Goal: Task Accomplishment & Management: Use online tool/utility

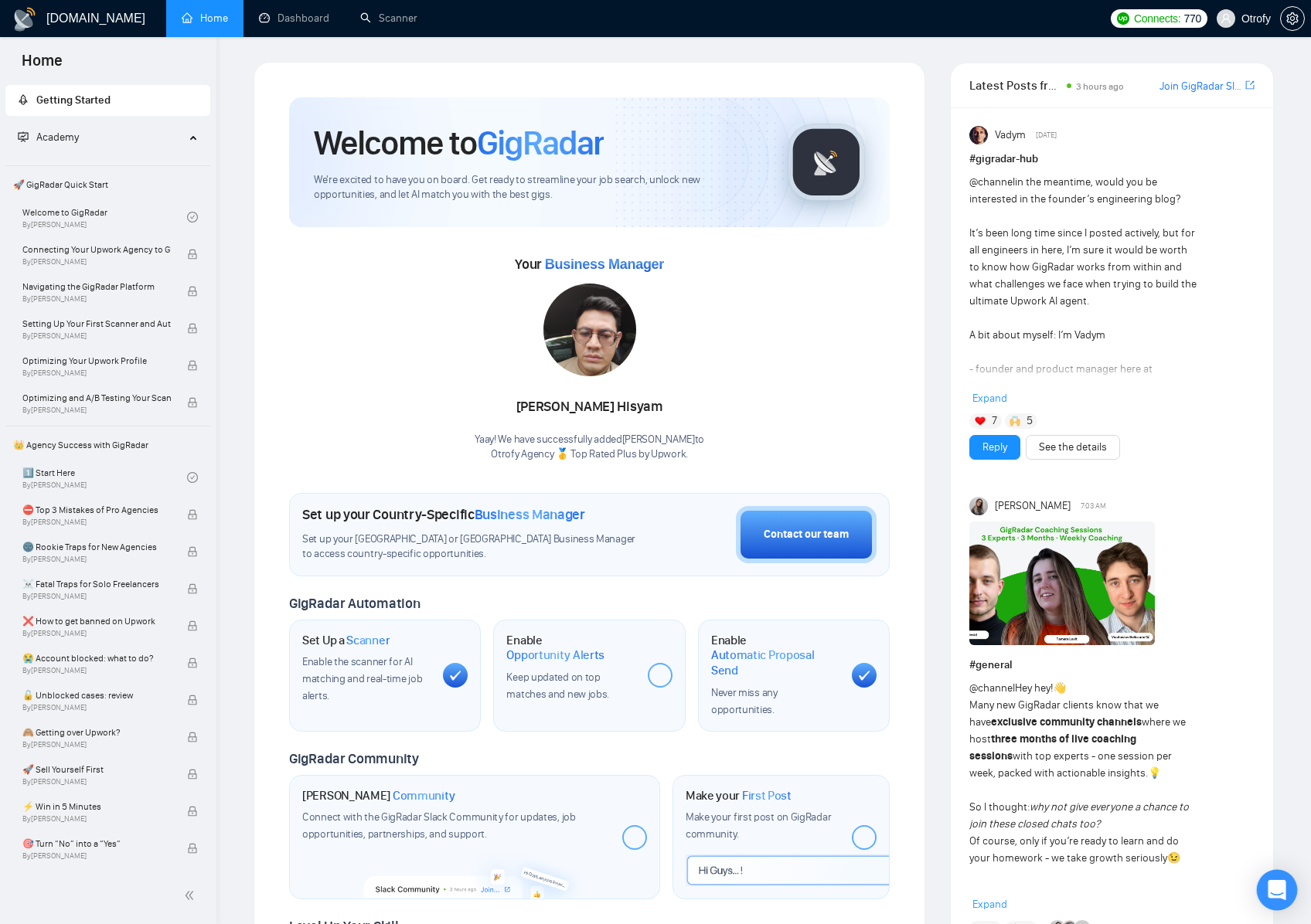
click at [1281, 899] on div "Open Intercom Messenger" at bounding box center [1278, 891] width 41 height 41
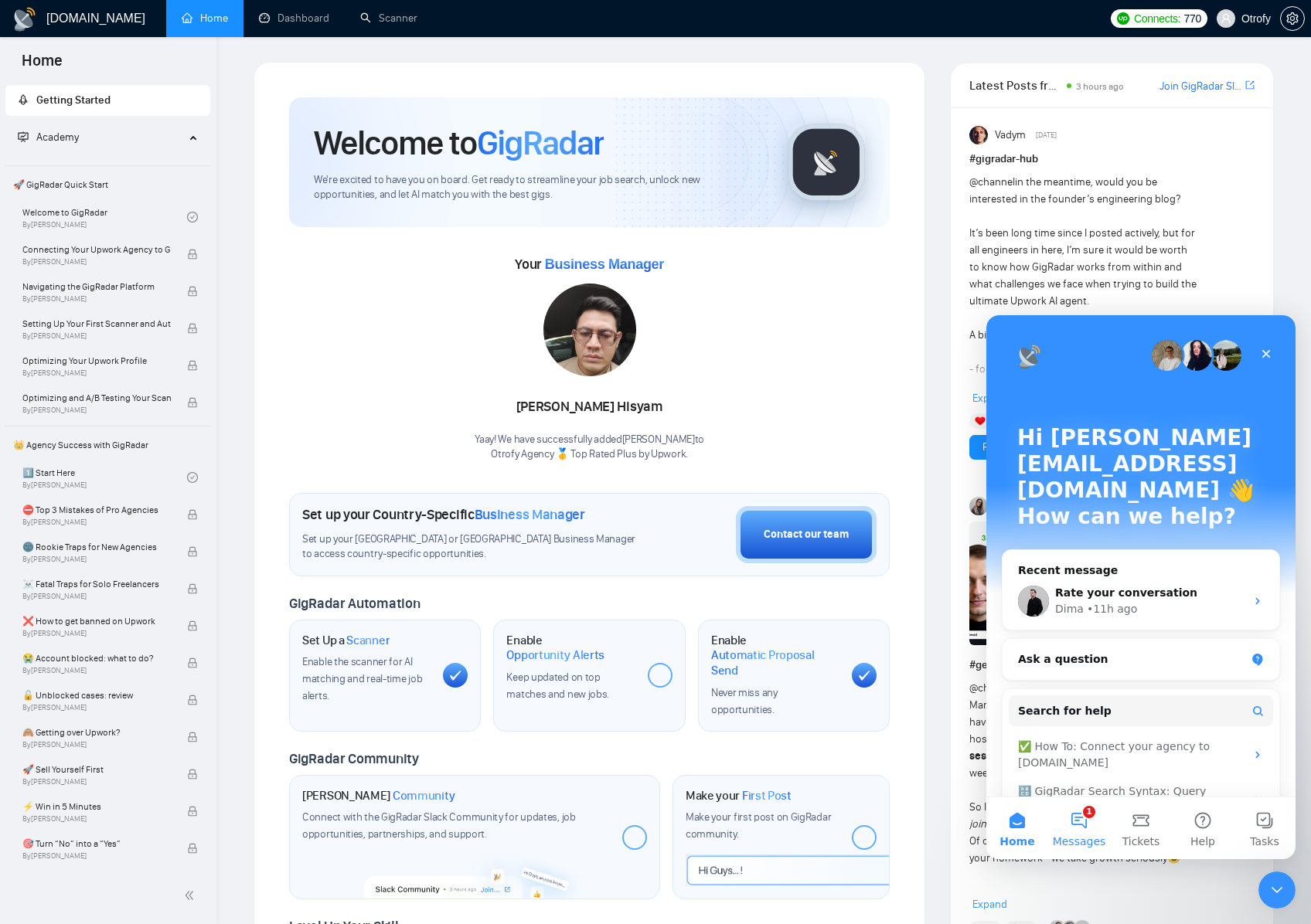
click at [1089, 821] on button "1 Messages" at bounding box center [1079, 828] width 62 height 62
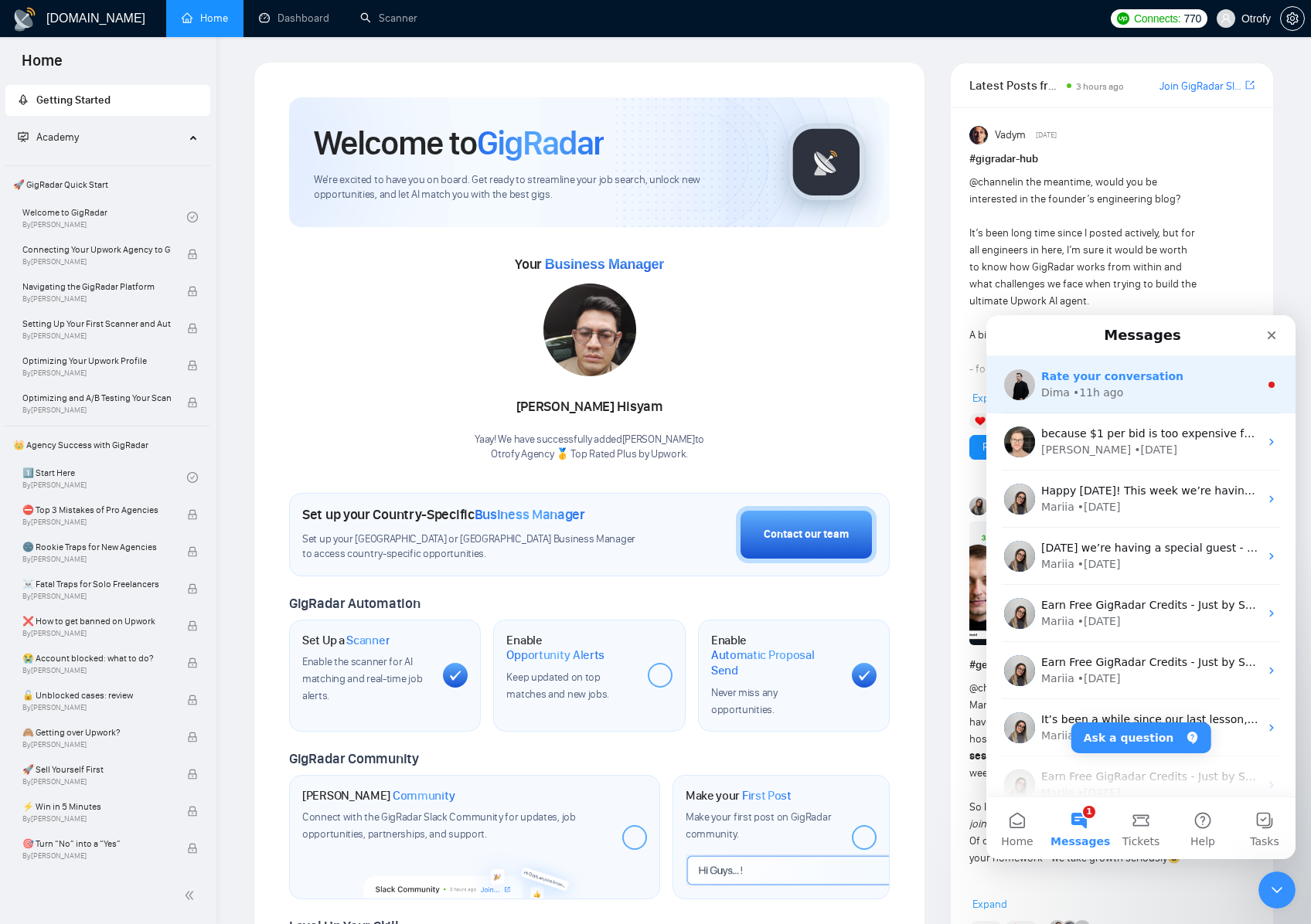
click at [1154, 386] on div "Dima • 11h ago" at bounding box center [1151, 392] width 218 height 17
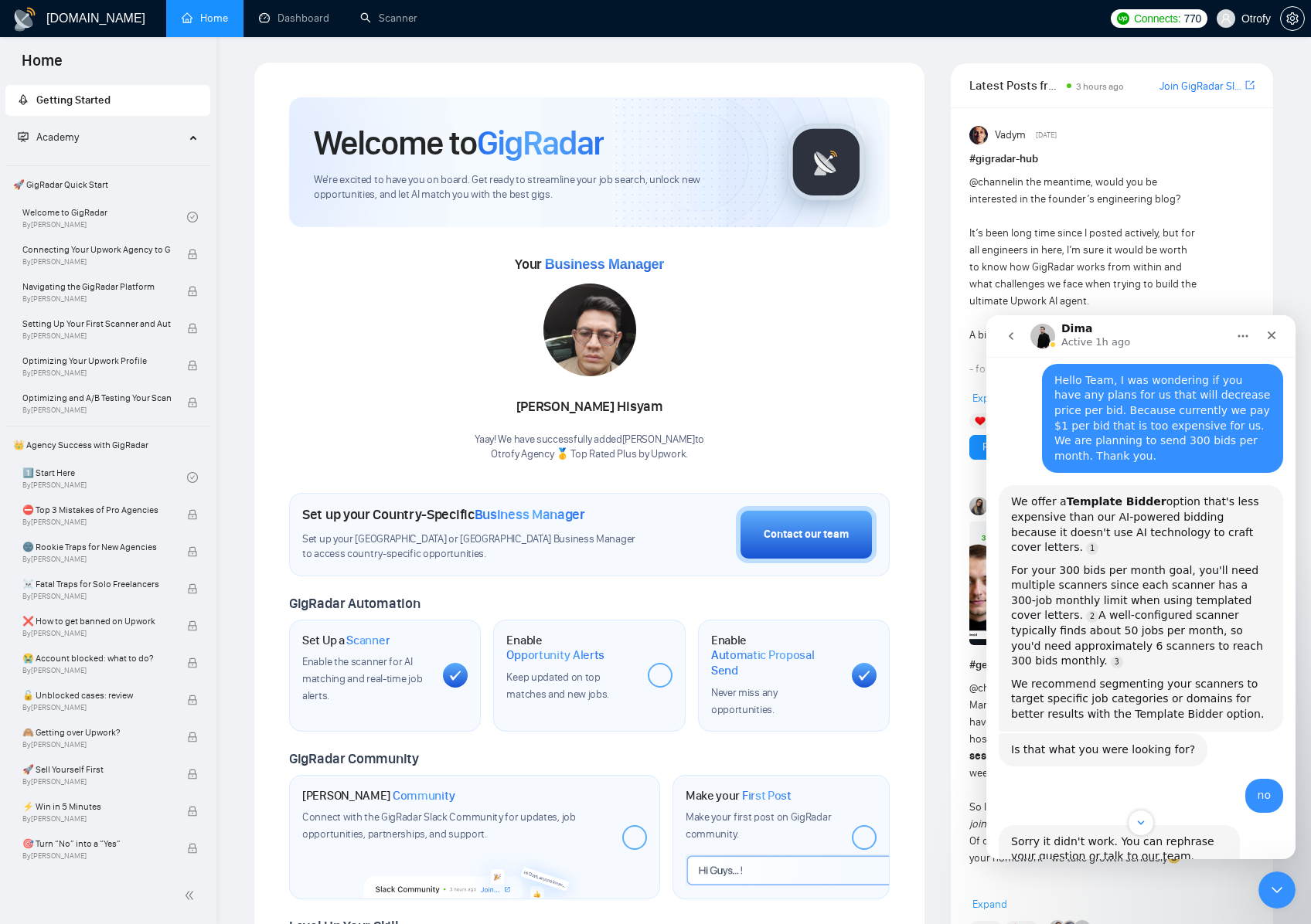
scroll to position [182, 0]
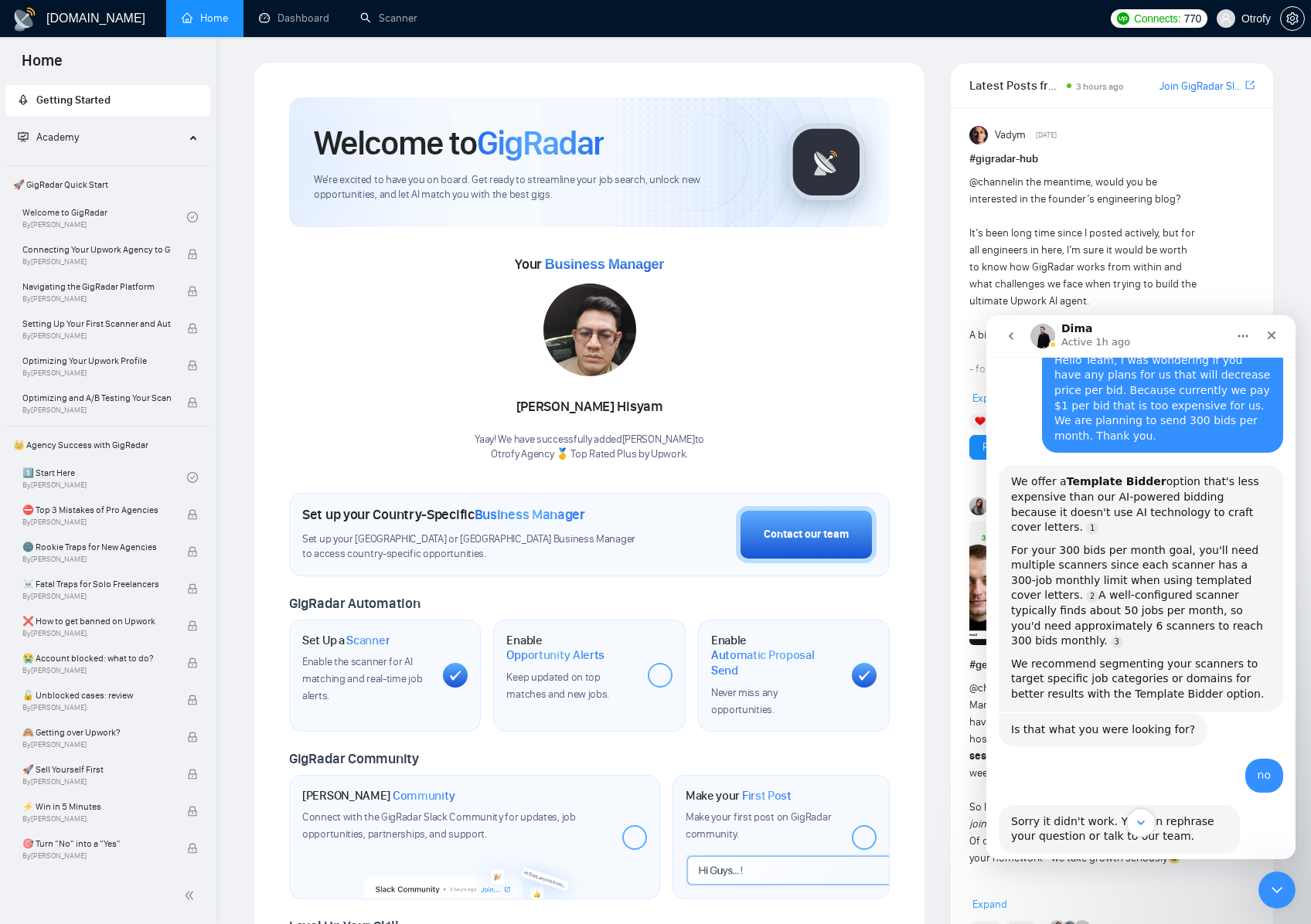
click at [1139, 825] on icon "Scroll to bottom" at bounding box center [1141, 823] width 14 height 14
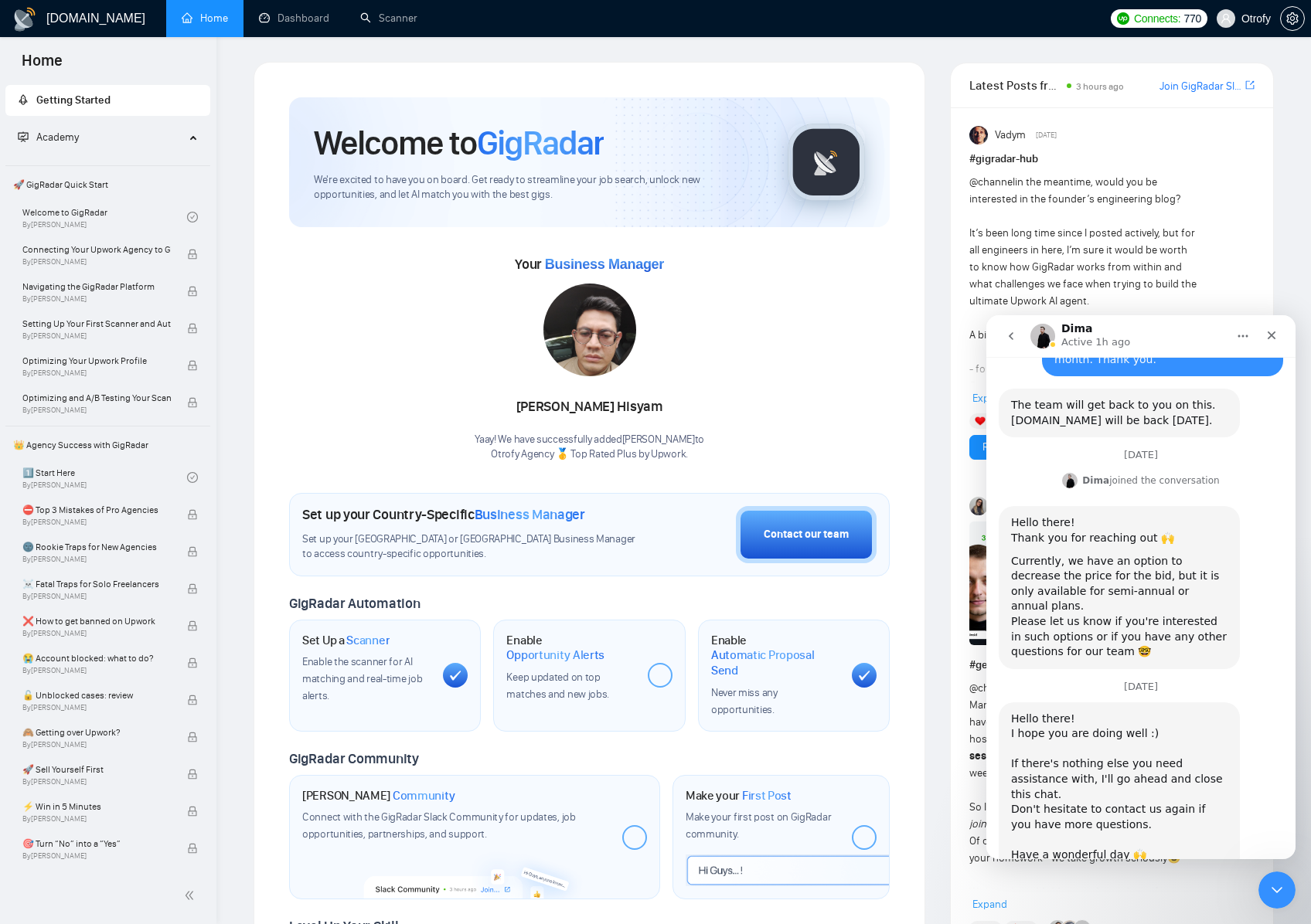
scroll to position [1507, 0]
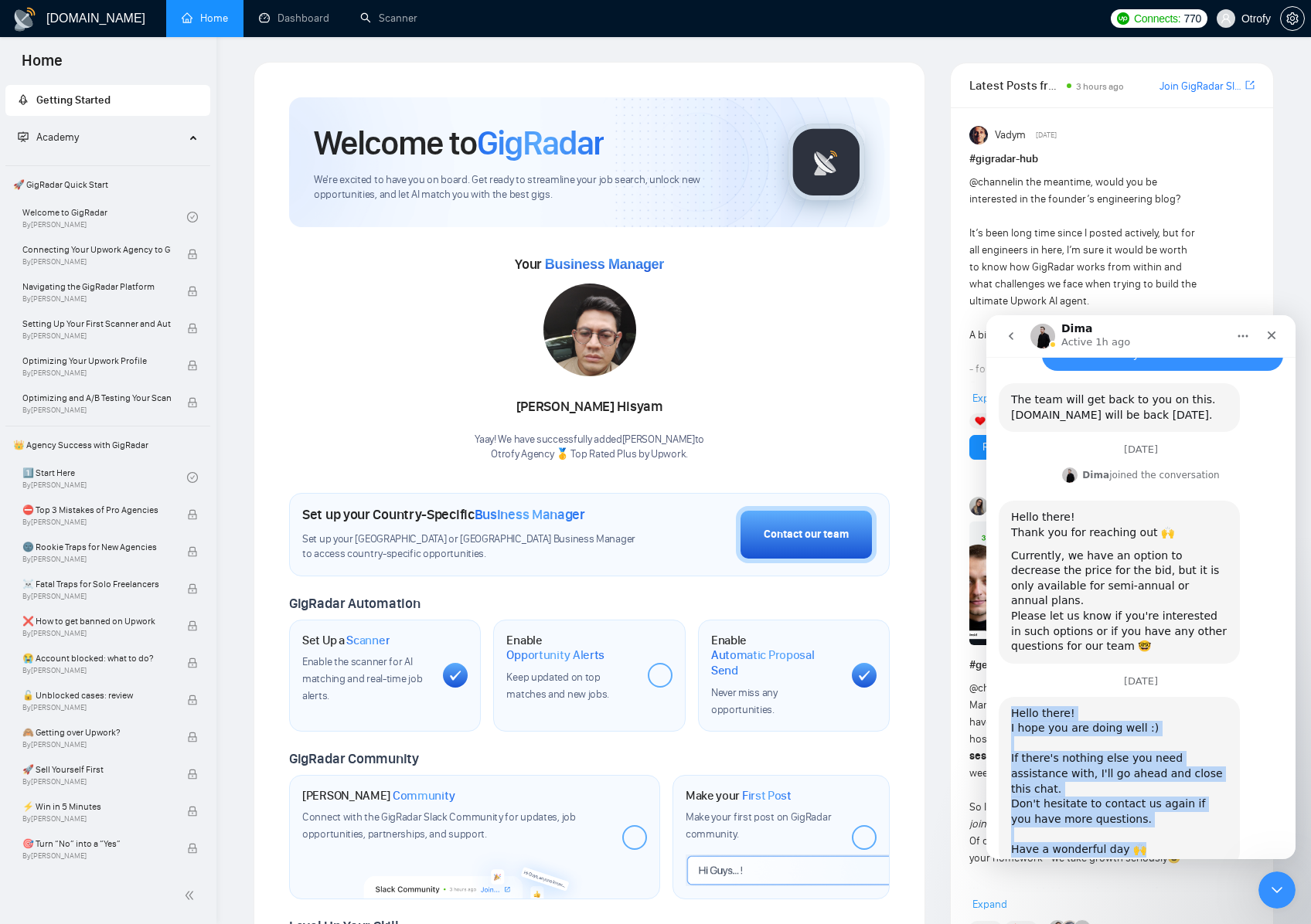
drag, startPoint x: 1013, startPoint y: 586, endPoint x: 1157, endPoint y: 706, distance: 187.4
click at [1155, 706] on div "Hello there! ﻿I hope you are doing well :) ​﻿ ﻿If there's nothing else you need…" at bounding box center [1119, 781] width 216 height 151
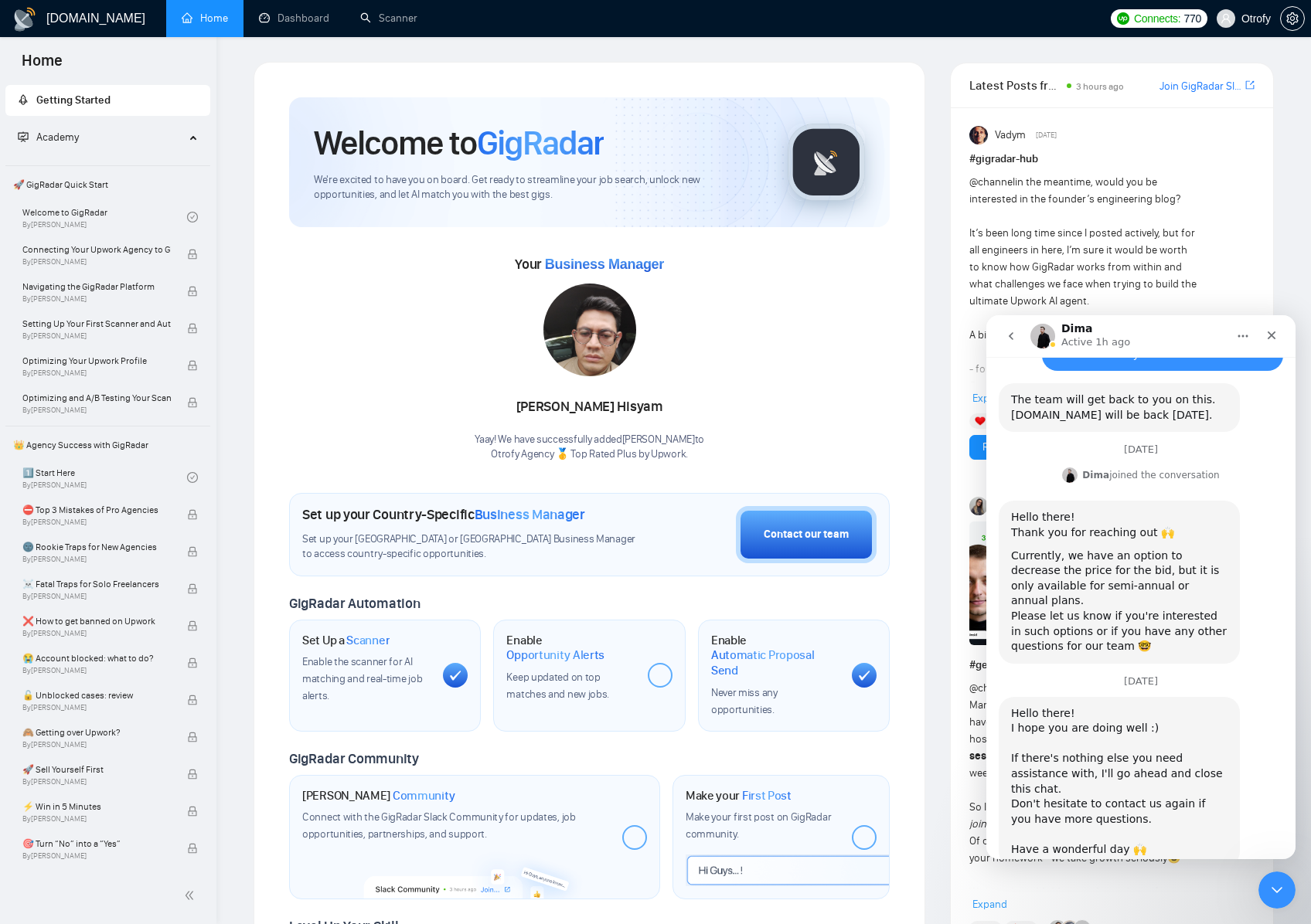
click at [1158, 706] on div "Hello there! ﻿I hope you are doing well :) ​﻿ ﻿If there's nothing else you need…" at bounding box center [1119, 781] width 216 height 151
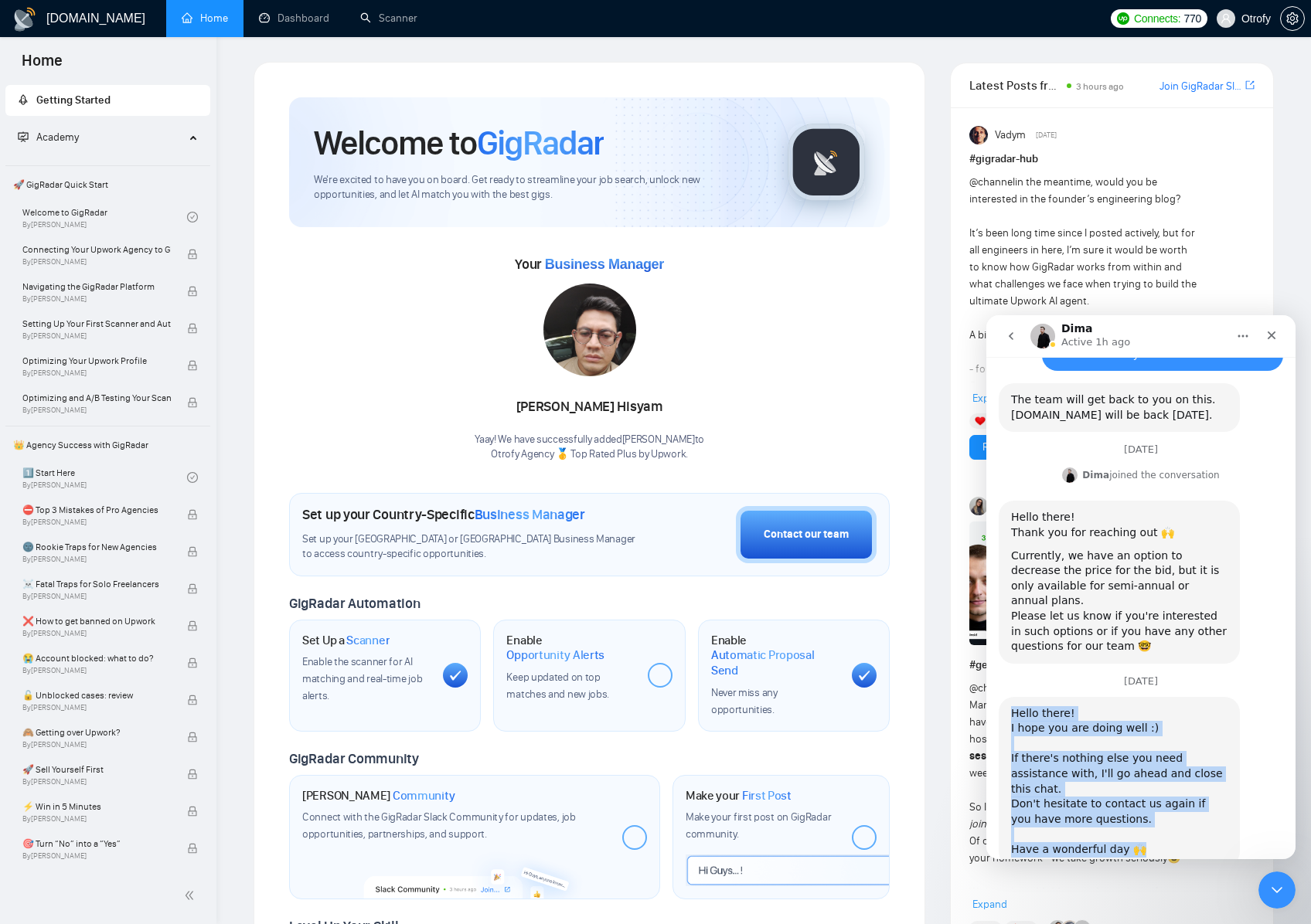
drag, startPoint x: 1164, startPoint y: 706, endPoint x: 1015, endPoint y: 586, distance: 191.3
click at [1015, 706] on div "Hello there! ﻿I hope you are doing well :) ​﻿ ﻿If there's nothing else you need…" at bounding box center [1119, 781] width 216 height 151
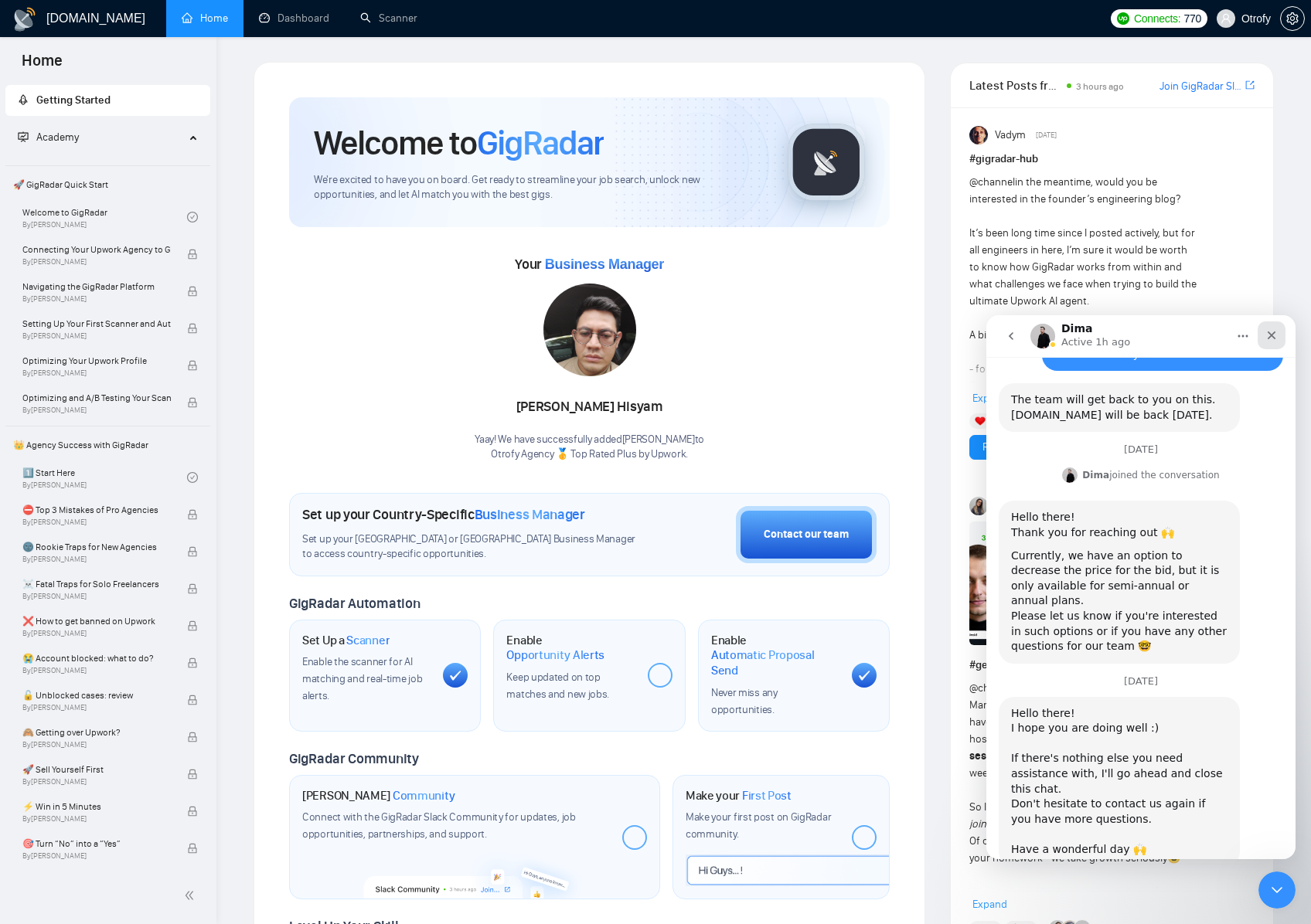
click at [1272, 329] on icon "Close" at bounding box center [1272, 335] width 13 height 13
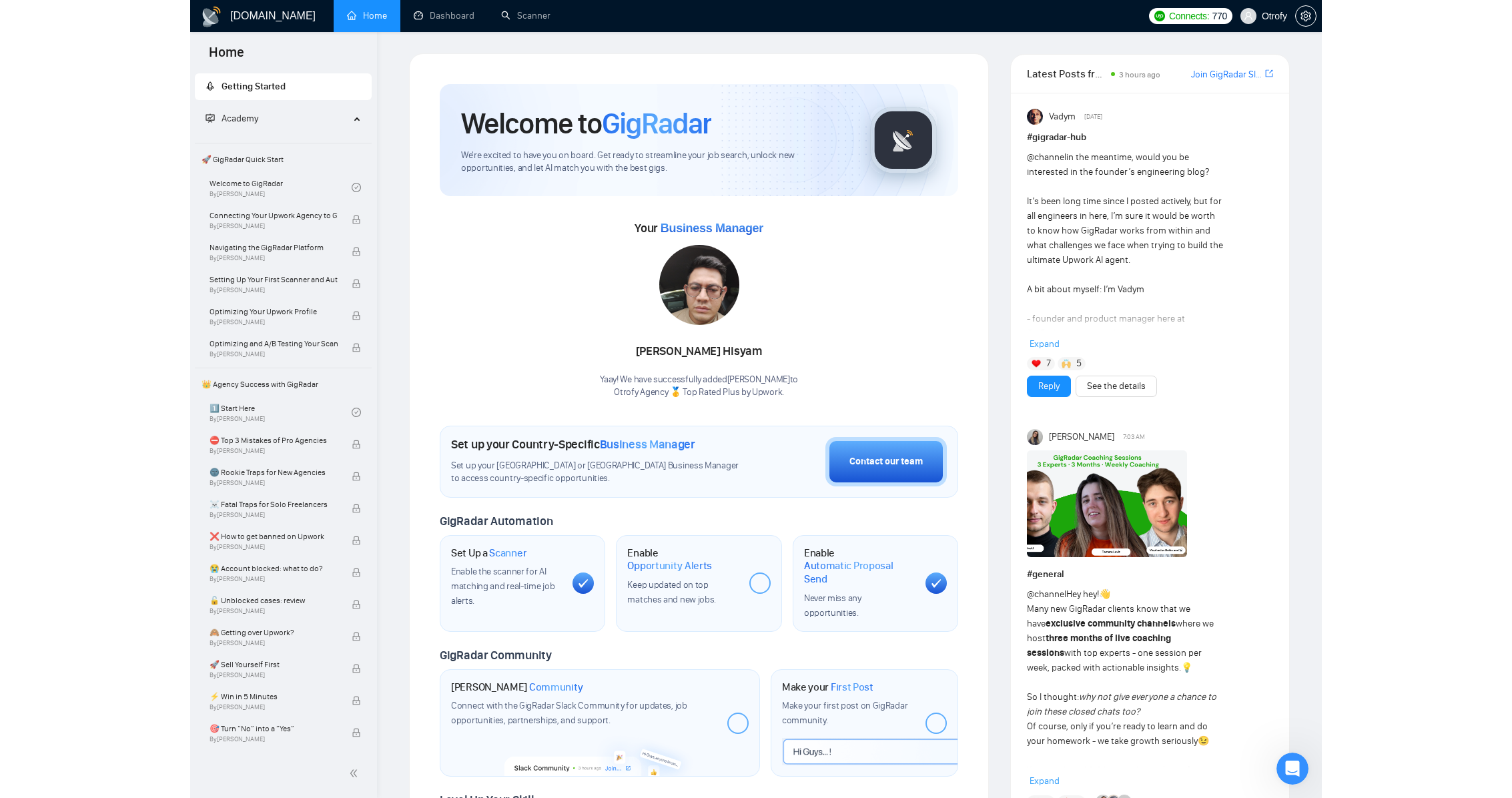
scroll to position [0, 0]
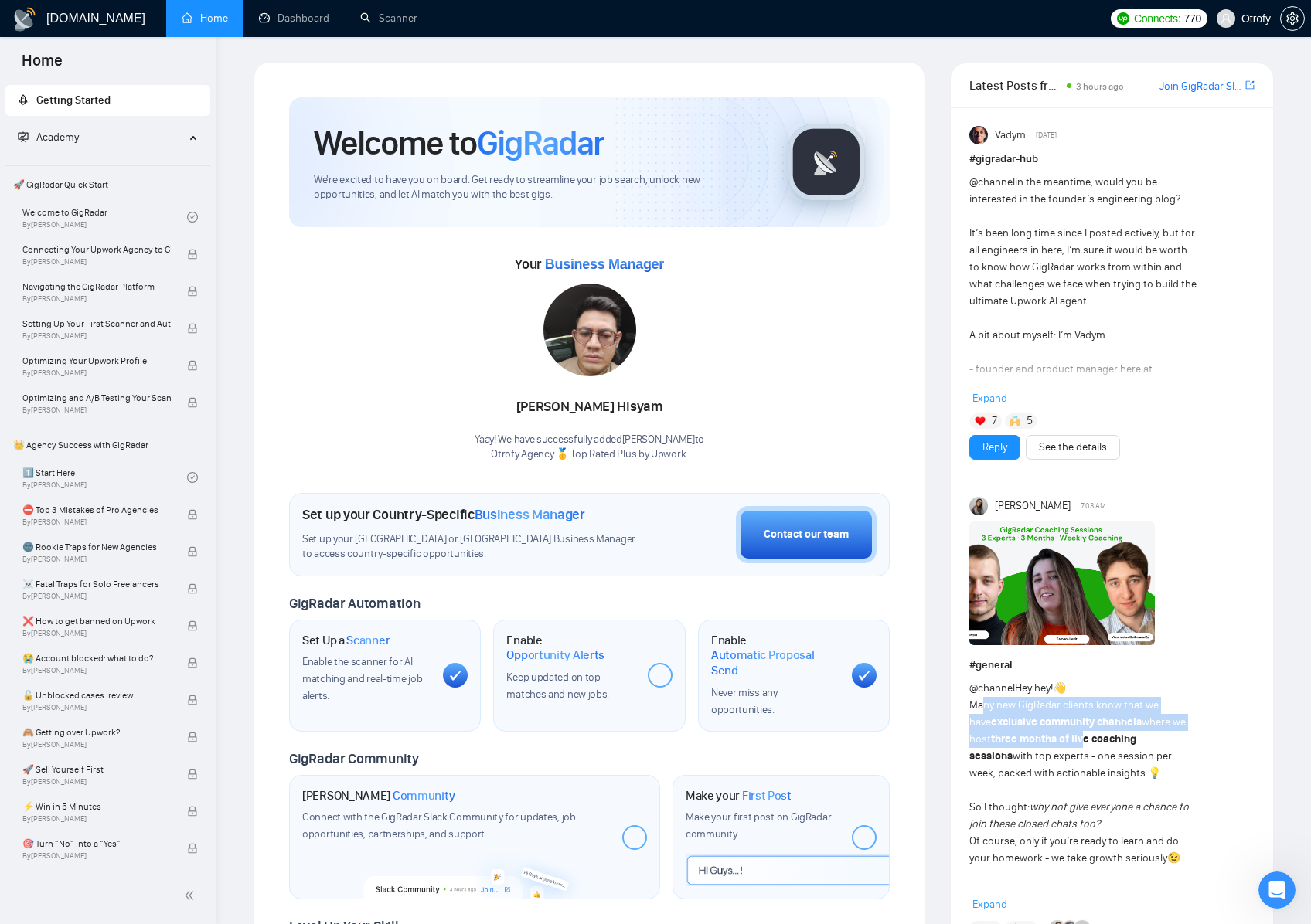
drag, startPoint x: 982, startPoint y: 708, endPoint x: 1064, endPoint y: 731, distance: 85.2
click at [1064, 731] on div "@channel Hey hey! 👋 Many new GigRadar clients know that we have exclusive commu…" at bounding box center [1084, 935] width 228 height 510
drag, startPoint x: 1059, startPoint y: 507, endPoint x: 995, endPoint y: 508, distance: 64.0
click at [995, 508] on span "[PERSON_NAME]" at bounding box center [1032, 505] width 76 height 17
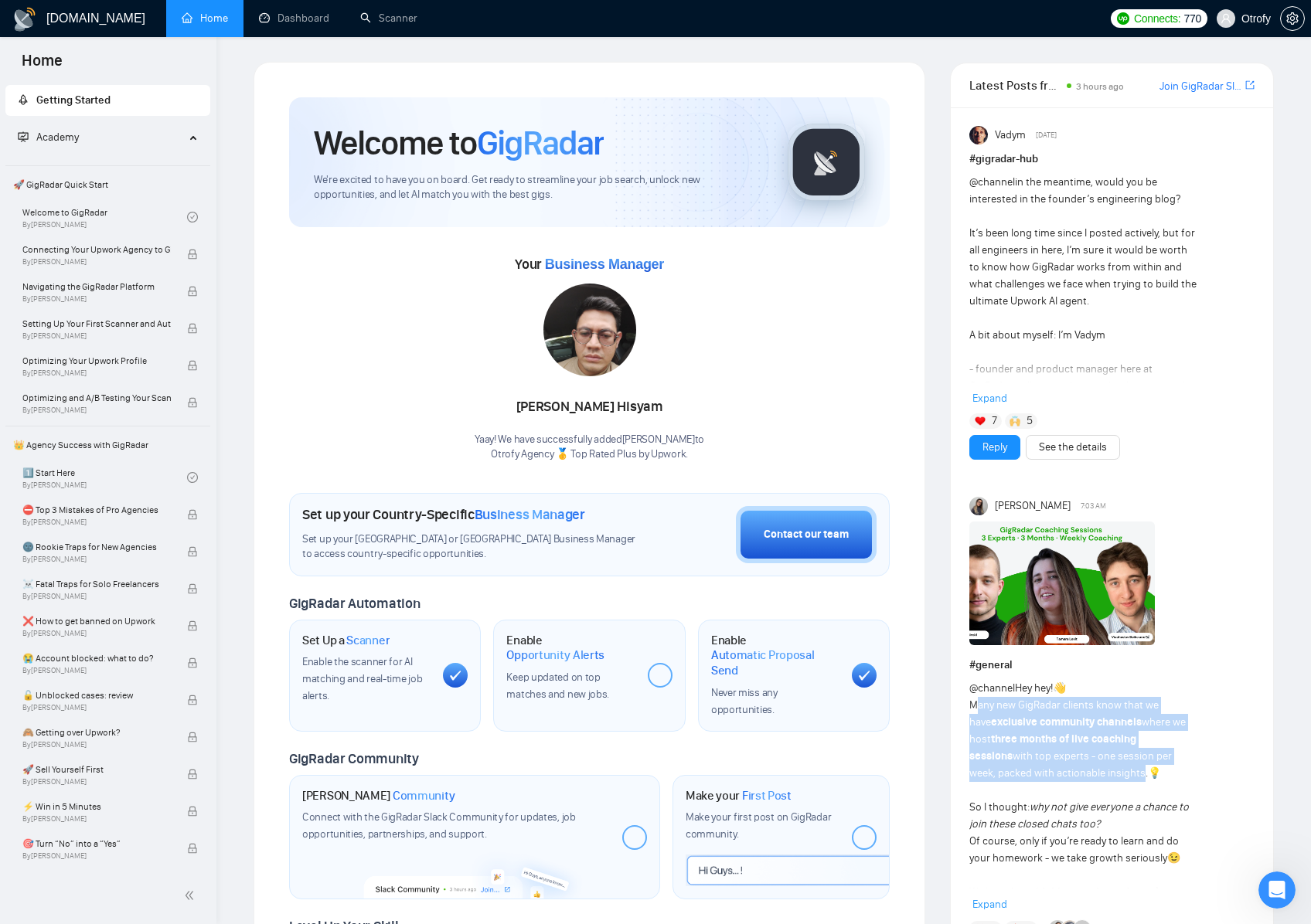
drag, startPoint x: 975, startPoint y: 711, endPoint x: 1053, endPoint y: 772, distance: 99.0
click at [1053, 772] on div "@channel Hey hey! 👋 Many new GigRadar clients know that we have exclusive commu…" at bounding box center [1084, 935] width 228 height 510
drag, startPoint x: 1086, startPoint y: 778, endPoint x: 973, endPoint y: 707, distance: 133.5
click at [974, 707] on div "@channel Hey hey! 👋 Many new GigRadar clients know that we have exclusive commu…" at bounding box center [1084, 935] width 228 height 510
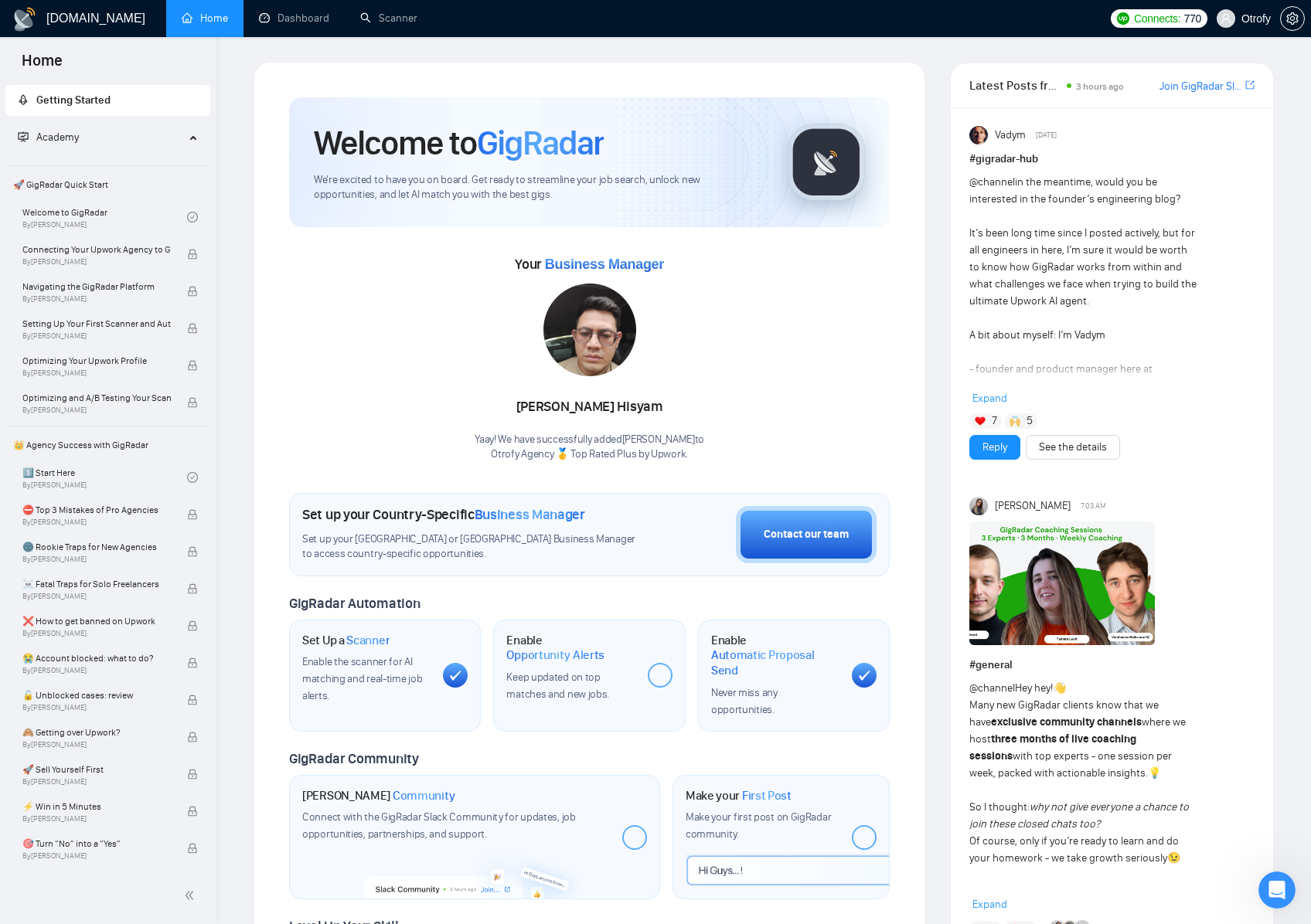
click at [973, 707] on div "@channel Hey hey! 👋 Many new GigRadar clients know that we have exclusive commu…" at bounding box center [1084, 935] width 228 height 510
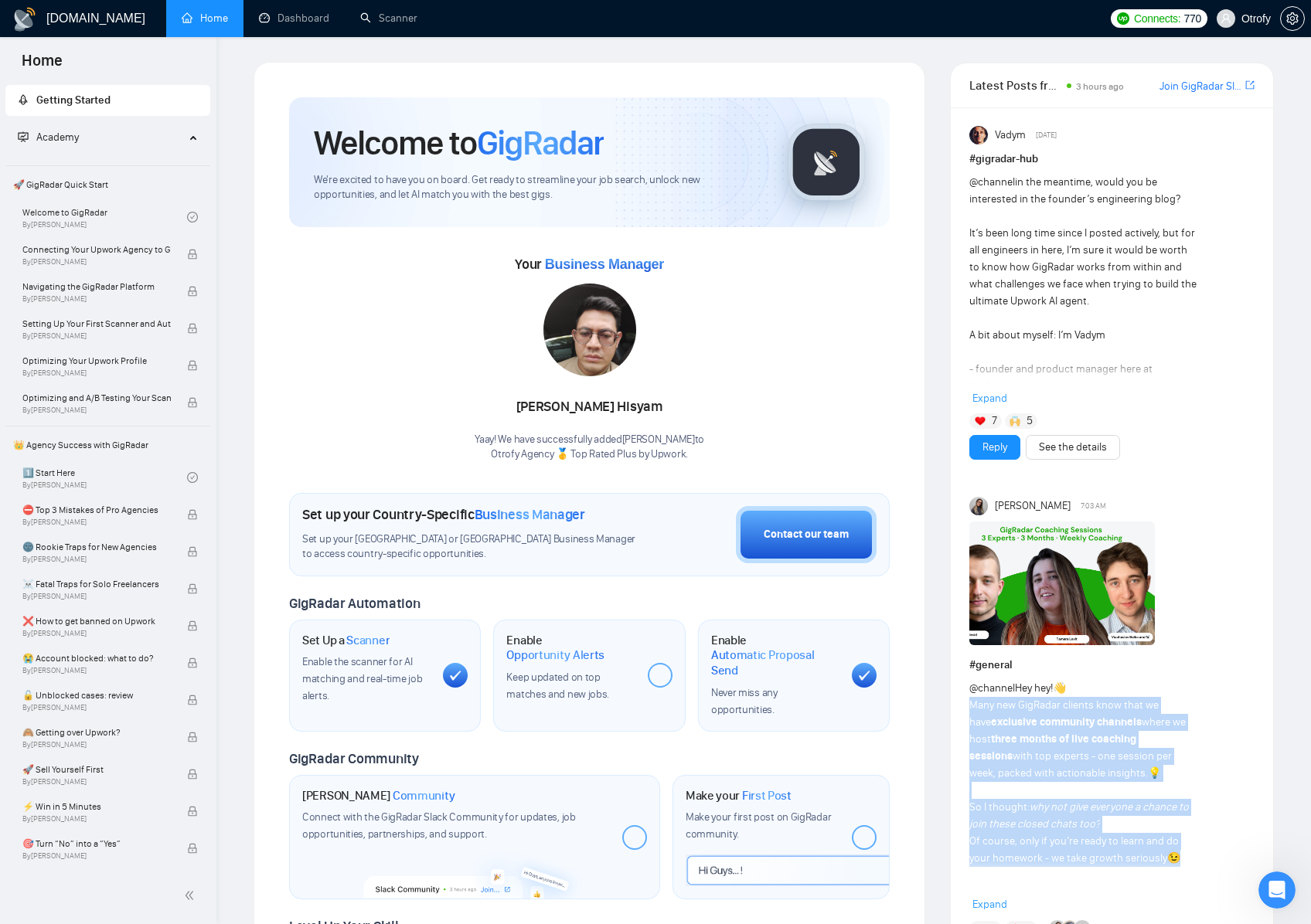
drag, startPoint x: 973, startPoint y: 703, endPoint x: 1194, endPoint y: 861, distance: 271.7
click at [1194, 861] on div "@channel Hey hey! 👋 Many new GigRadar clients know that we have exclusive commu…" at bounding box center [1084, 935] width 228 height 510
click at [1196, 861] on div "@channel Hey hey! 👋 Many new GigRadar clients know that we have exclusive commu…" at bounding box center [1084, 935] width 228 height 510
drag, startPoint x: 1179, startPoint y: 855, endPoint x: 982, endPoint y: 702, distance: 249.4
click at [981, 709] on div "@channel Hey hey! 👋 Many new GigRadar clients know that we have exclusive commu…" at bounding box center [1112, 796] width 285 height 233
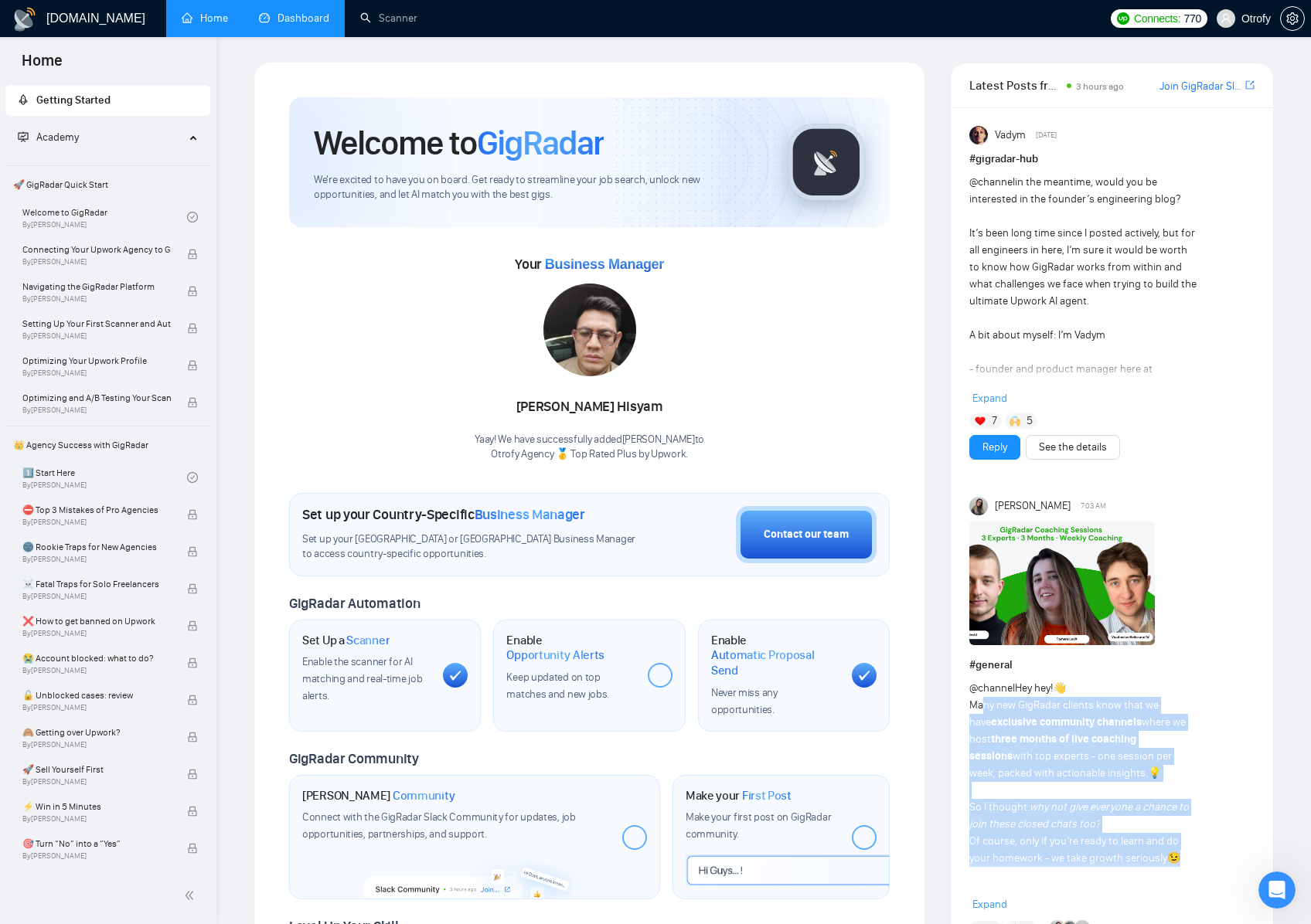
click at [284, 25] on link "Dashboard" at bounding box center [294, 18] width 71 height 13
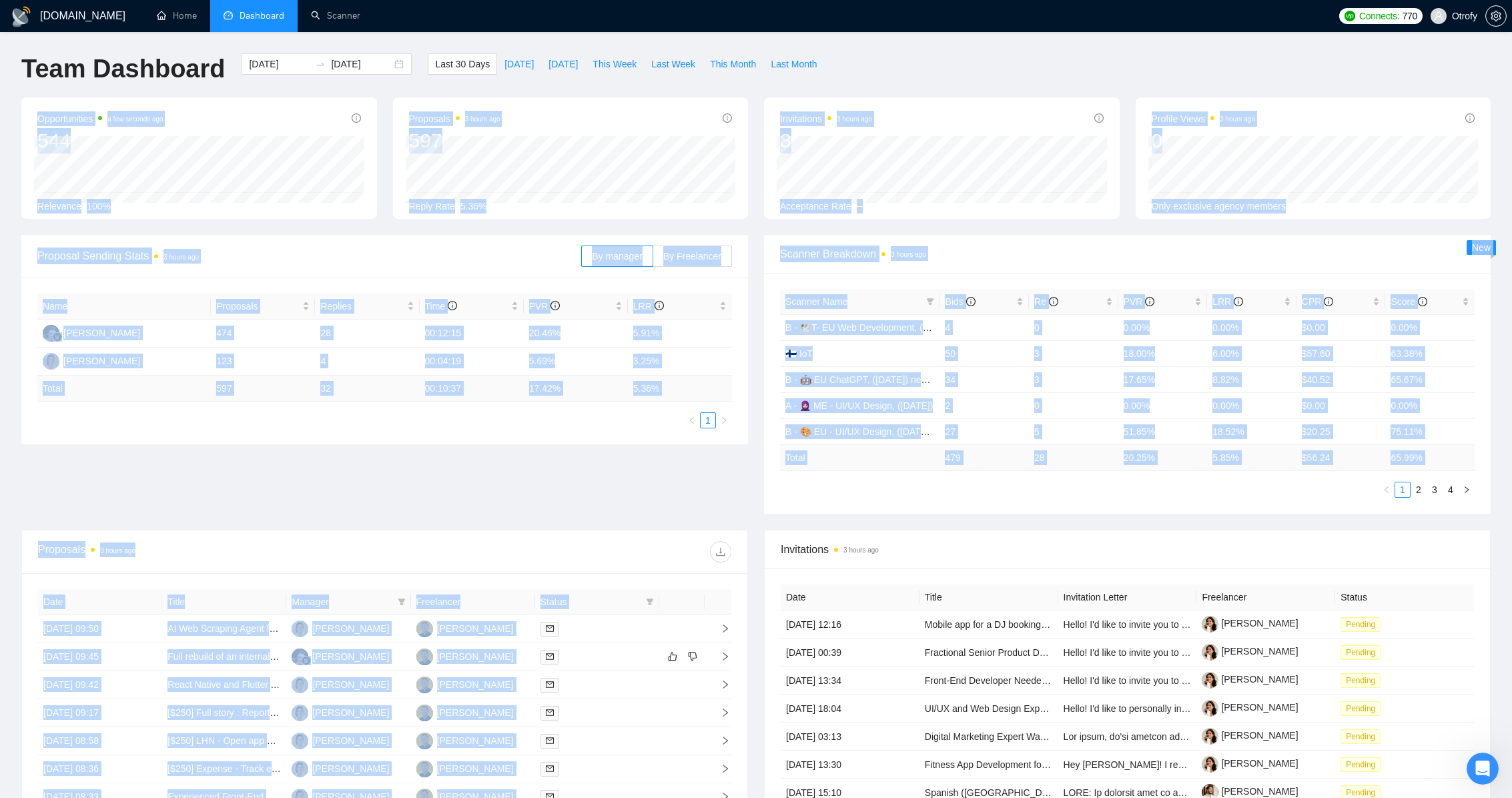
drag, startPoint x: 762, startPoint y: 96, endPoint x: 781, endPoint y: 542, distance: 446.4
click at [781, 542] on main "Team Dashboard [DATE] [DATE] Last 30 Days [DATE] [DATE] This Week Last Week Thi…" at bounding box center [756, 504] width 1470 height 902
click at [765, 521] on div "Proposal Sending Stats 3 hours ago By manager By Freelancer Name Proposals Repl…" at bounding box center [756, 382] width 1485 height 295
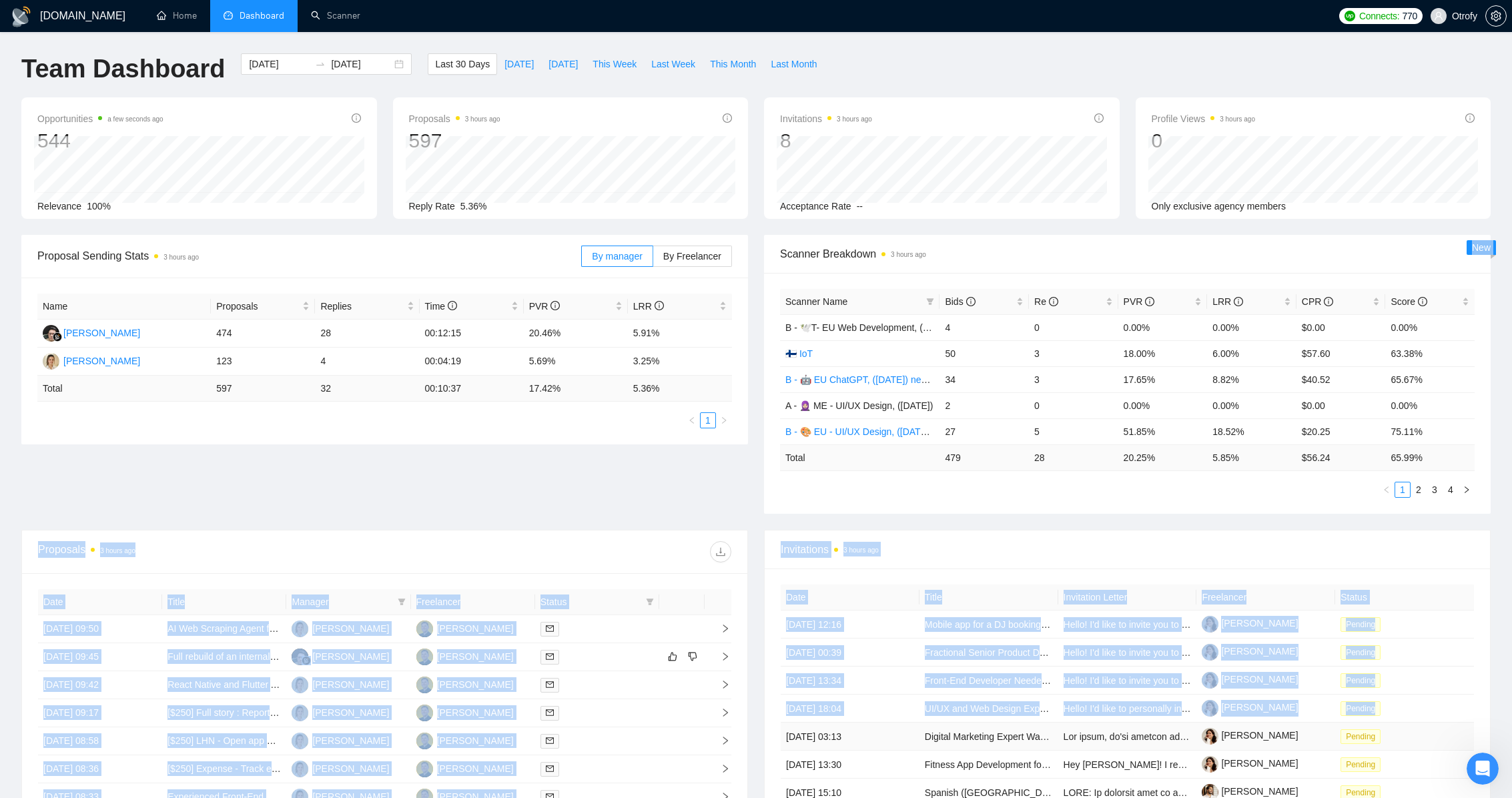
drag, startPoint x: 757, startPoint y: 525, endPoint x: 781, endPoint y: 729, distance: 205.4
click at [781, 729] on main "Team Dashboard [DATE] [DATE] Last 30 Days [DATE] [DATE] This Week Last Week Thi…" at bounding box center [756, 504] width 1470 height 902
click at [753, 709] on div "Proposals 3 hours ago Date Title Manager Freelancer Status [DATE] 09:50 AI Web …" at bounding box center [385, 734] width 743 height 409
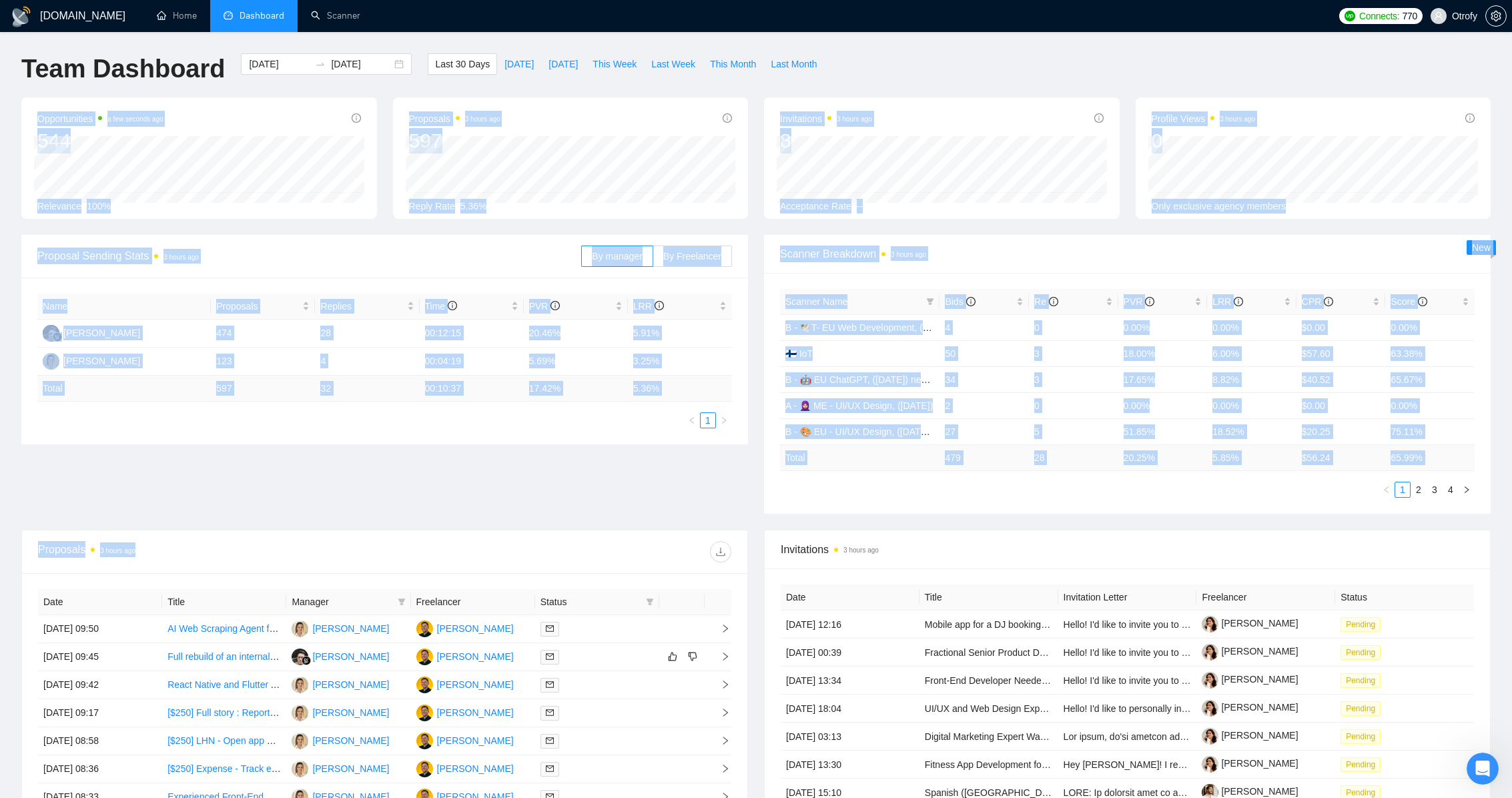
drag, startPoint x: 755, startPoint y: 634, endPoint x: 750, endPoint y: 90, distance: 544.0
click at [750, 90] on main "Team Dashboard [DATE] [DATE] Last 30 Days [DATE] [DATE] This Week Last Week Thi…" at bounding box center [756, 504] width 1470 height 902
click at [750, 90] on div "Last 30 Days [DATE] [DATE] This Week Last Week This Month Last Month" at bounding box center [626, 76] width 413 height 44
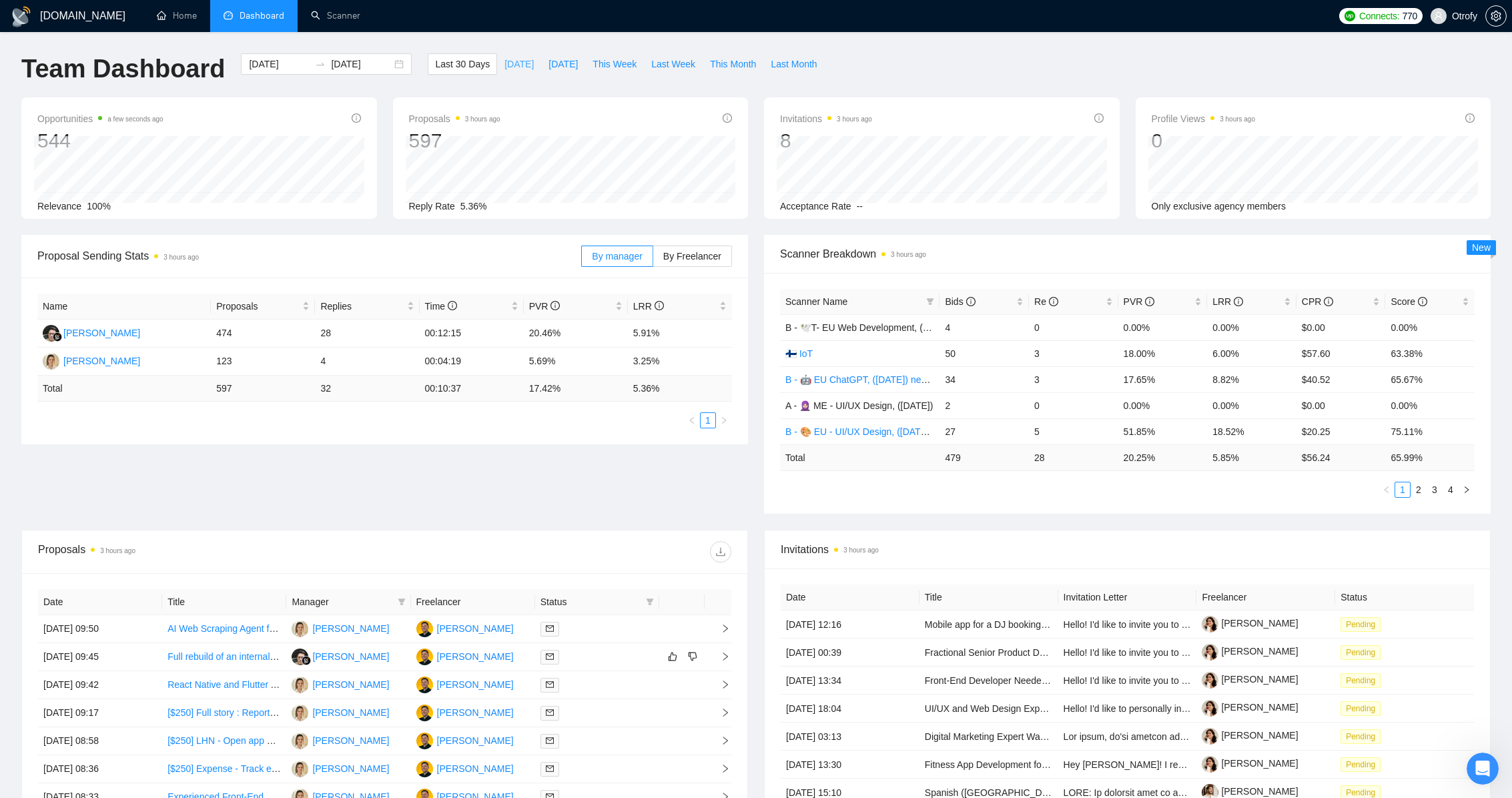
click at [509, 67] on span "[DATE]" at bounding box center [519, 64] width 30 height 14
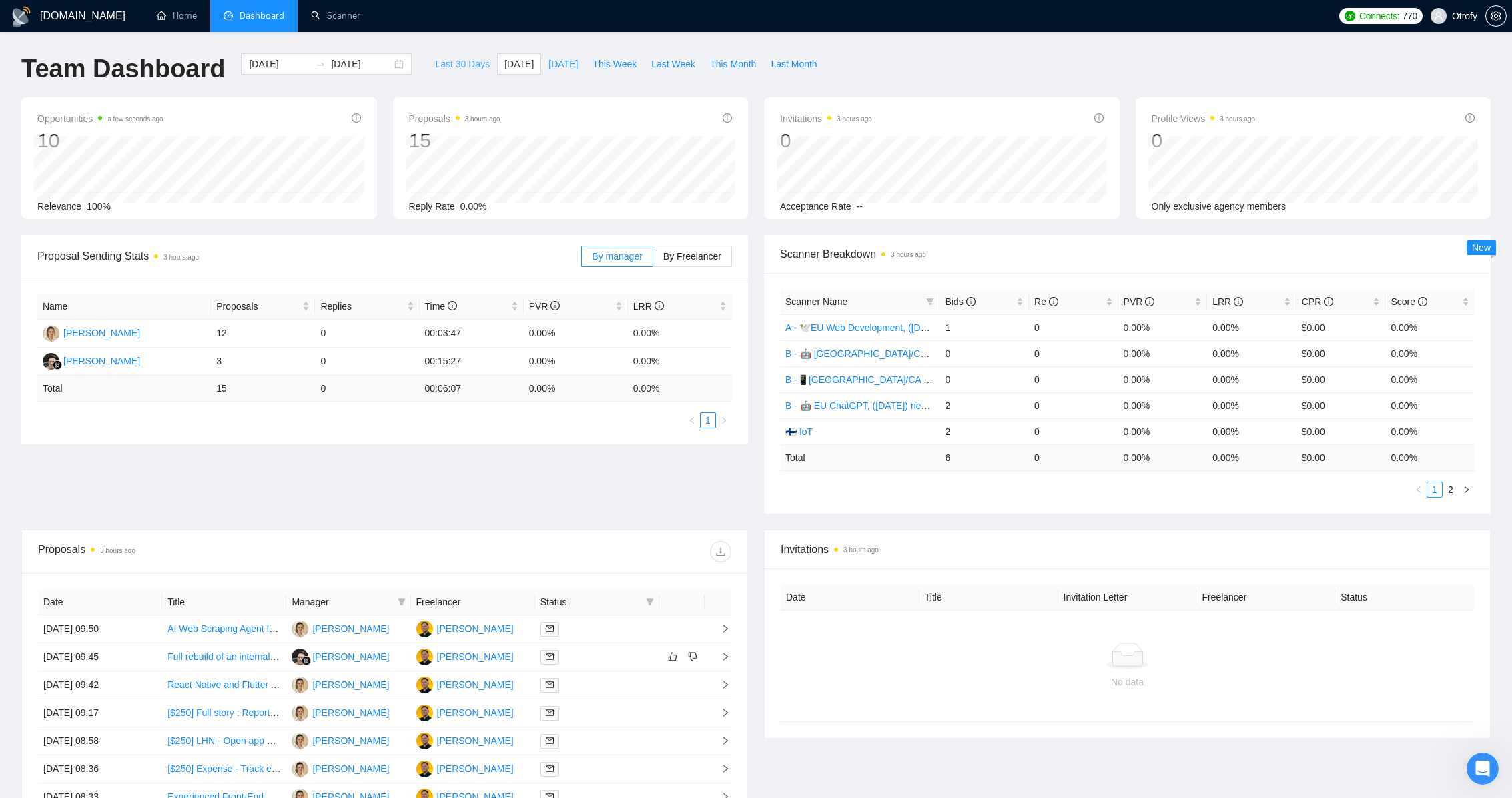
click at [445, 63] on span "Last 30 Days" at bounding box center [462, 64] width 54 height 14
type input "[DATE]"
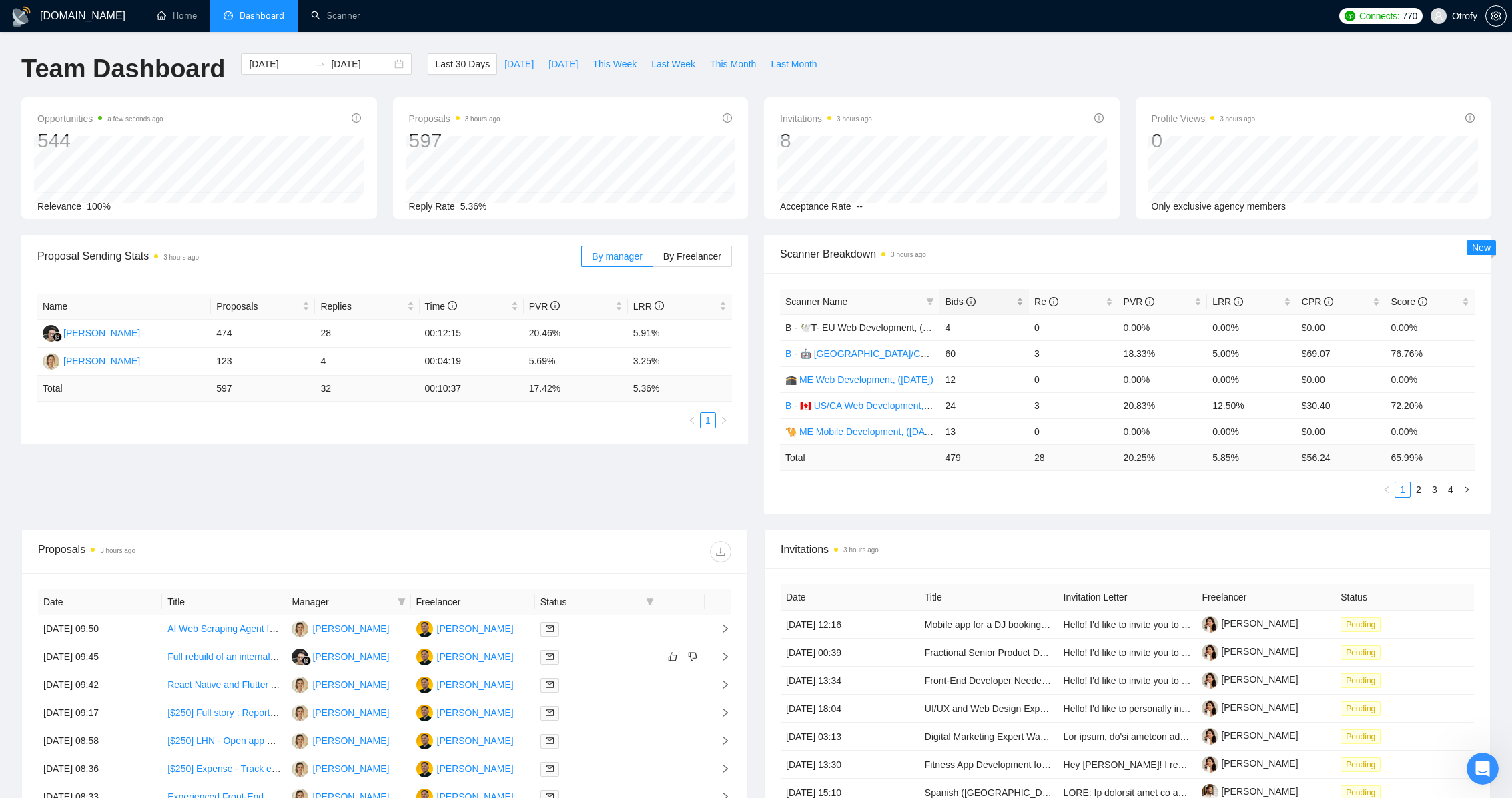
click at [1018, 301] on div "Bids" at bounding box center [984, 301] width 79 height 14
click at [1019, 303] on div "Bids" at bounding box center [984, 301] width 79 height 14
click at [1131, 303] on div "LRR" at bounding box center [1251, 301] width 79 height 14
drag, startPoint x: 1214, startPoint y: 356, endPoint x: 1251, endPoint y: 354, distance: 37.1
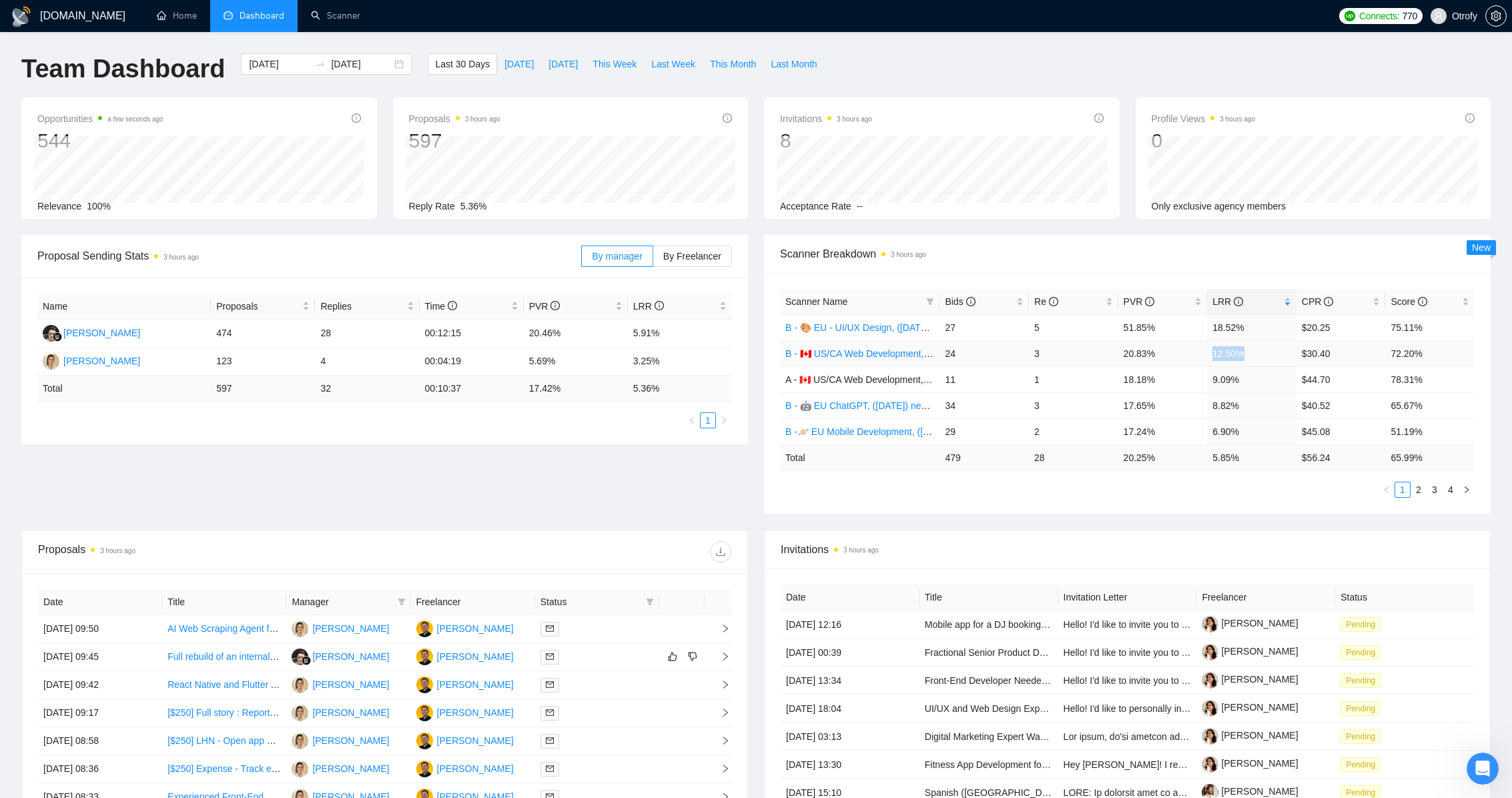
click at [1131, 354] on td "12.50%" at bounding box center [1251, 353] width 89 height 26
drag, startPoint x: 1155, startPoint y: 354, endPoint x: 1121, endPoint y: 354, distance: 34.0
click at [1121, 354] on td "20.83%" at bounding box center [1162, 353] width 89 height 26
click at [1121, 354] on td "20.83%" at bounding box center [1162, 353] width 89 height 26
click at [717, 481] on div "Proposal Sending Stats 3 hours ago By manager By Freelancer Name Proposals Repl…" at bounding box center [756, 382] width 1485 height 295
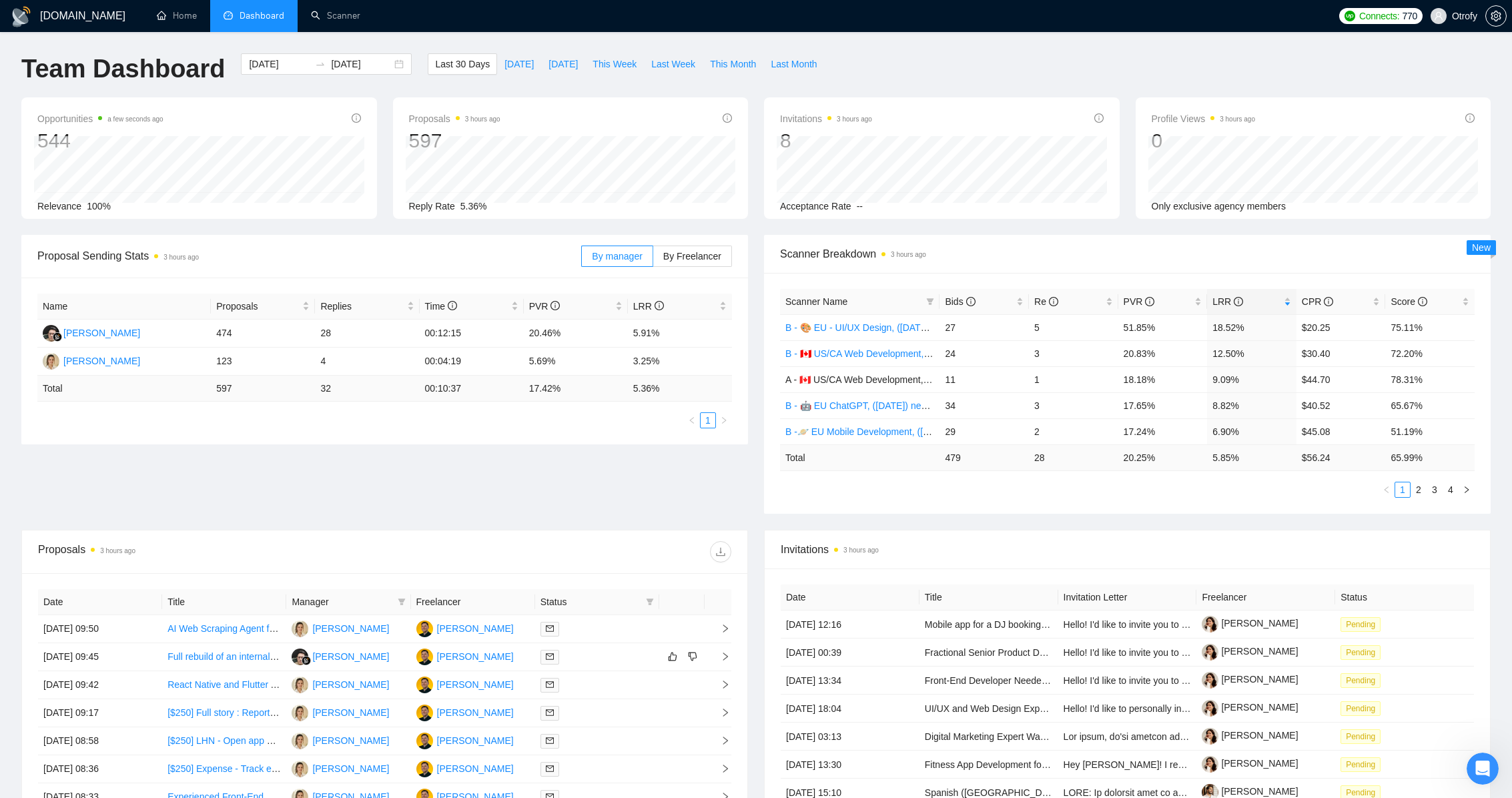
click at [750, 484] on div "Proposal Sending Stats 3 hours ago By manager By Freelancer Name Proposals Repl…" at bounding box center [756, 382] width 1485 height 295
click at [762, 129] on div "Invitations 3 hours ago 8 Acceptance Rate --" at bounding box center [941, 158] width 372 height 121
click at [751, 156] on div "Proposals 3 hours ago 597 [DATE] Sent 4 Reply Rate 5.36%" at bounding box center [571, 158] width 372 height 121
click at [755, 310] on div "Proposal Sending Stats 3 hours ago By manager By Freelancer Name Proposals Repl…" at bounding box center [385, 340] width 743 height 210
drag, startPoint x: 431, startPoint y: 336, endPoint x: 543, endPoint y: 396, distance: 127.1
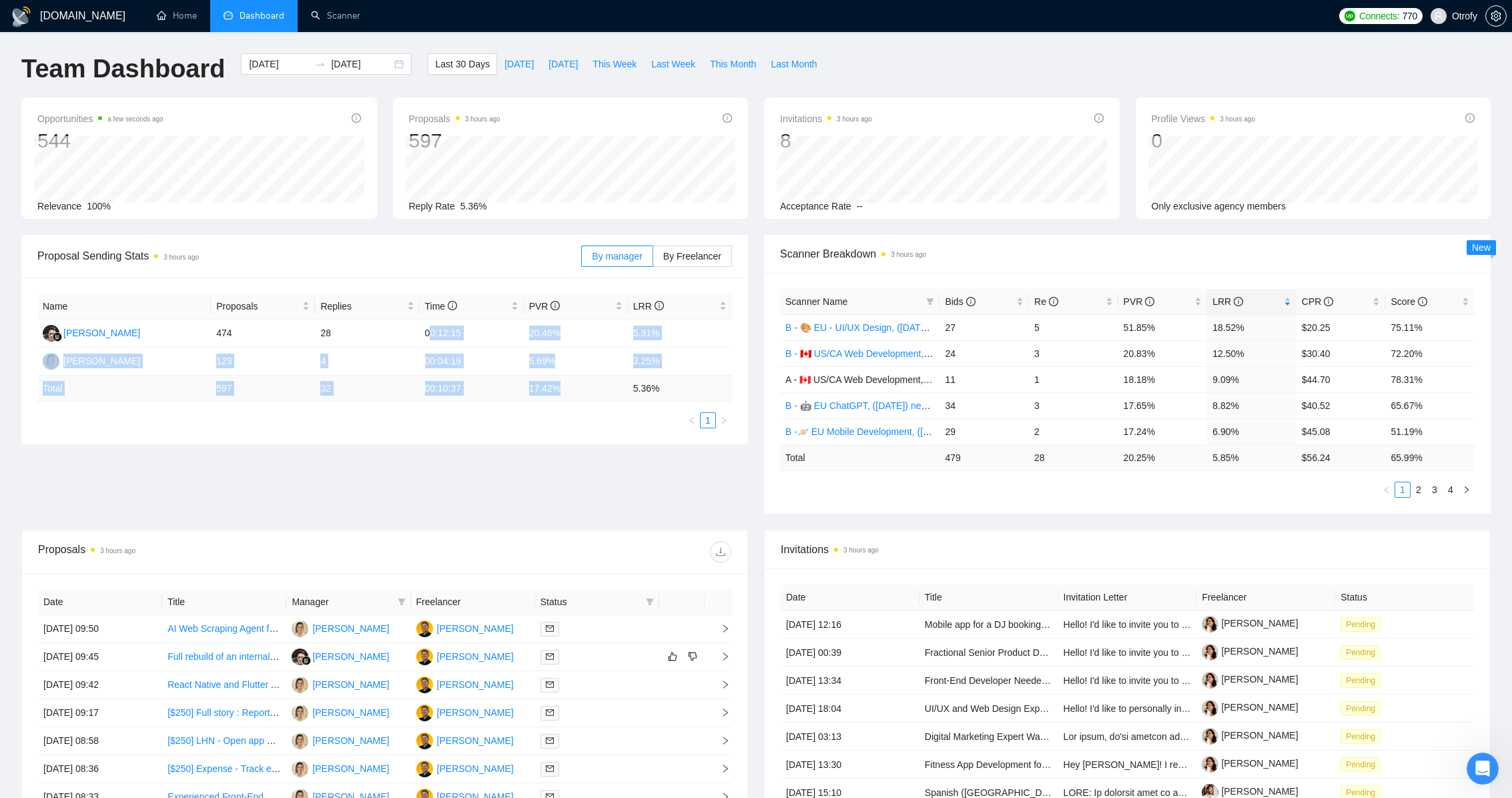
click at [542, 394] on table "Name Proposals Replies Time PVR LRR [PERSON_NAME] Hisyam 474 28 00:12:15 20.46%…" at bounding box center [385, 347] width 694 height 108
click at [551, 417] on ul "1" at bounding box center [385, 420] width 694 height 16
click at [327, 21] on link "Scanner" at bounding box center [335, 15] width 49 height 11
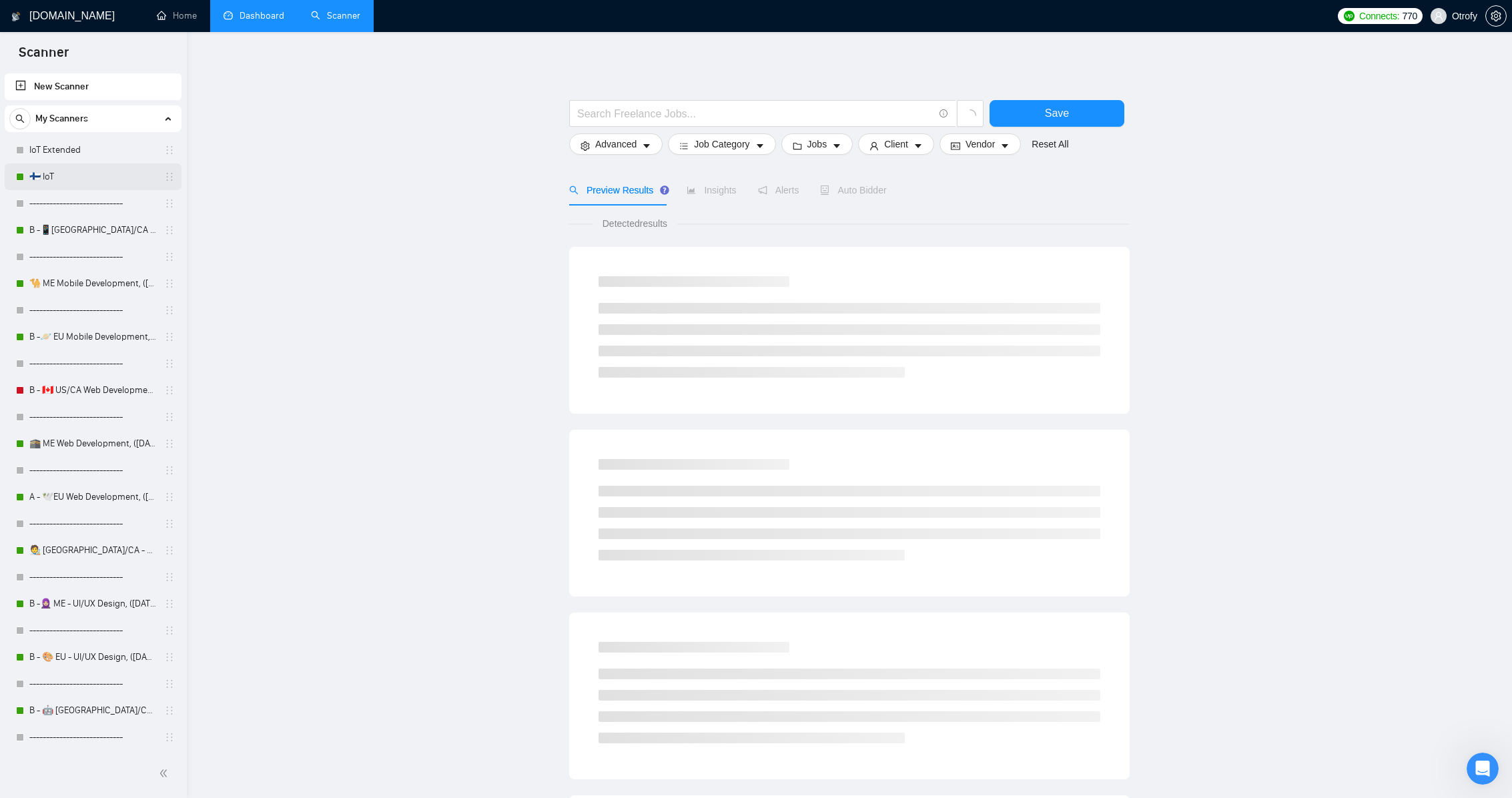
click at [111, 177] on link "🇫🇮 IoT" at bounding box center [93, 177] width 126 height 26
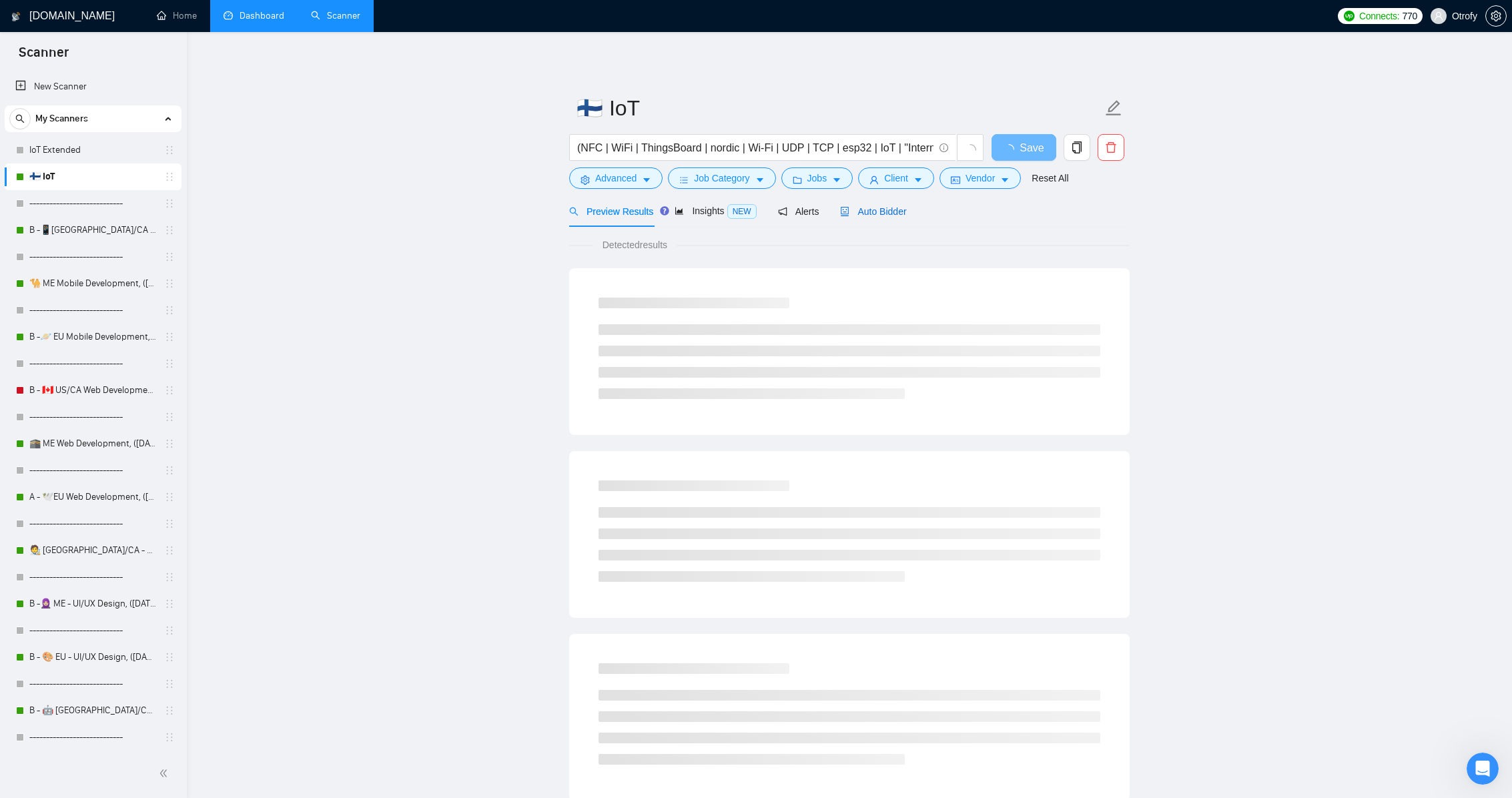
click at [896, 218] on div "Auto Bidder" at bounding box center [873, 211] width 66 height 14
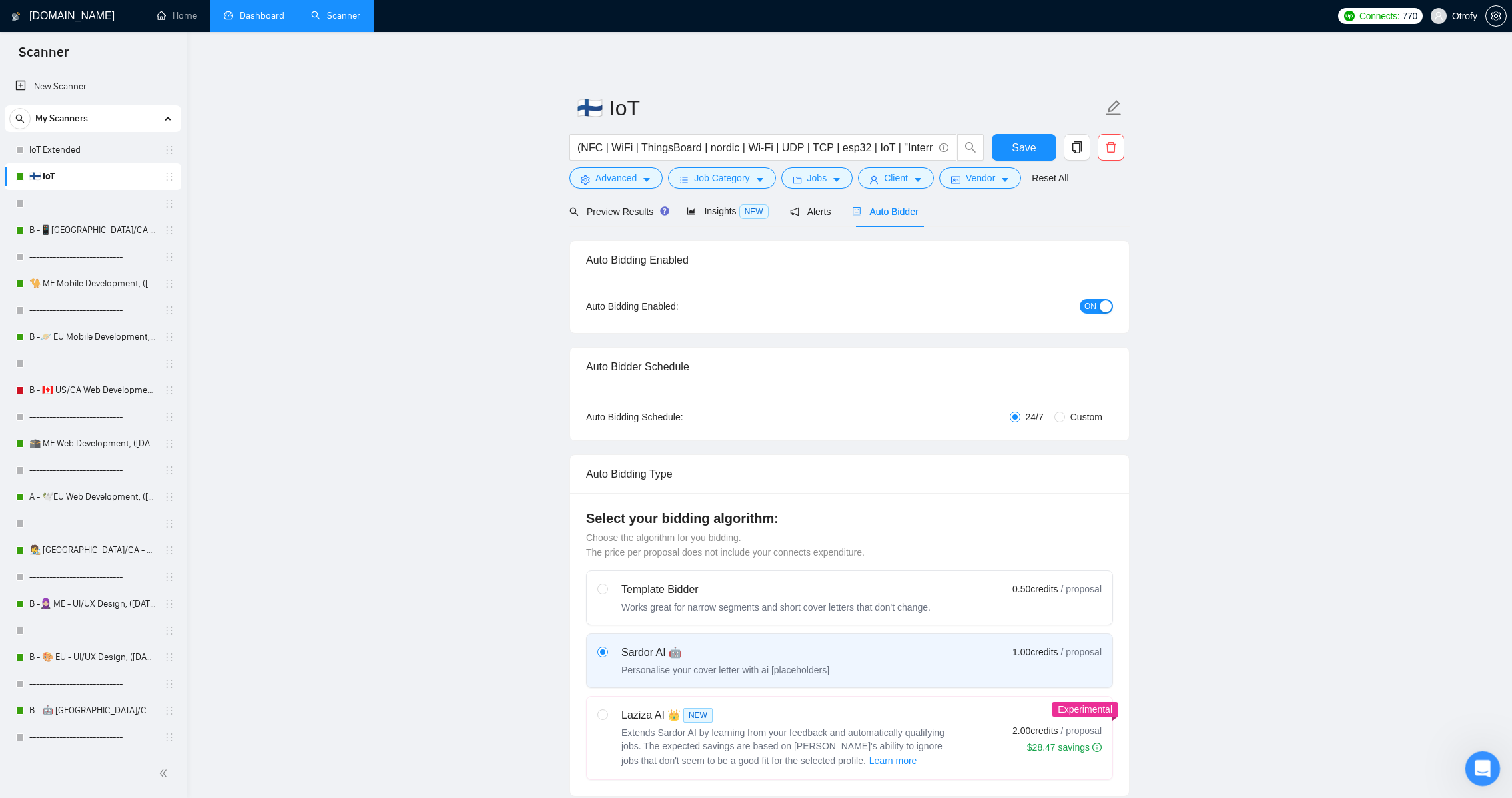
click at [1131, 770] on icon "Open Intercom Messenger" at bounding box center [1481, 767] width 22 height 22
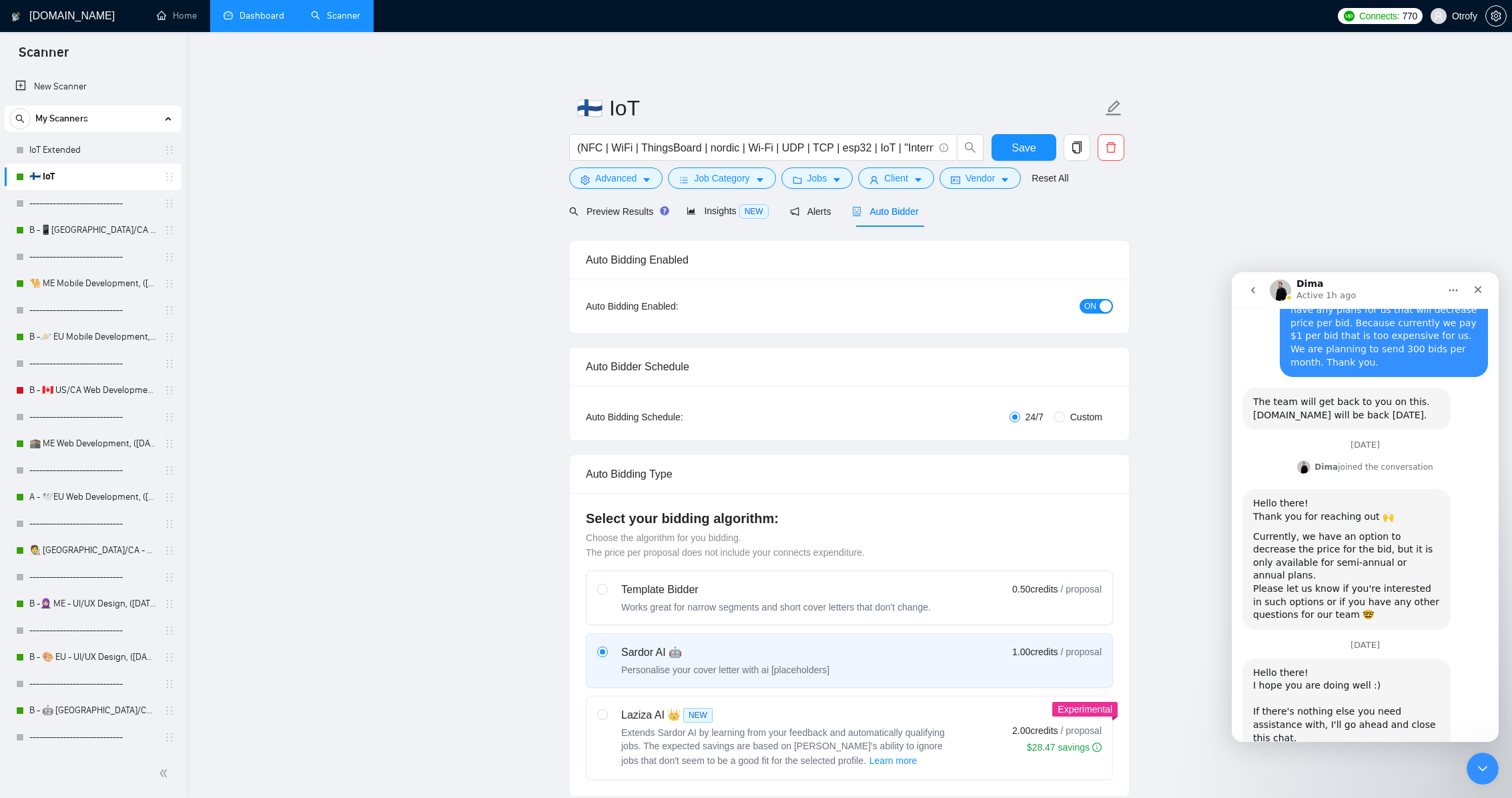
scroll to position [1301, 0]
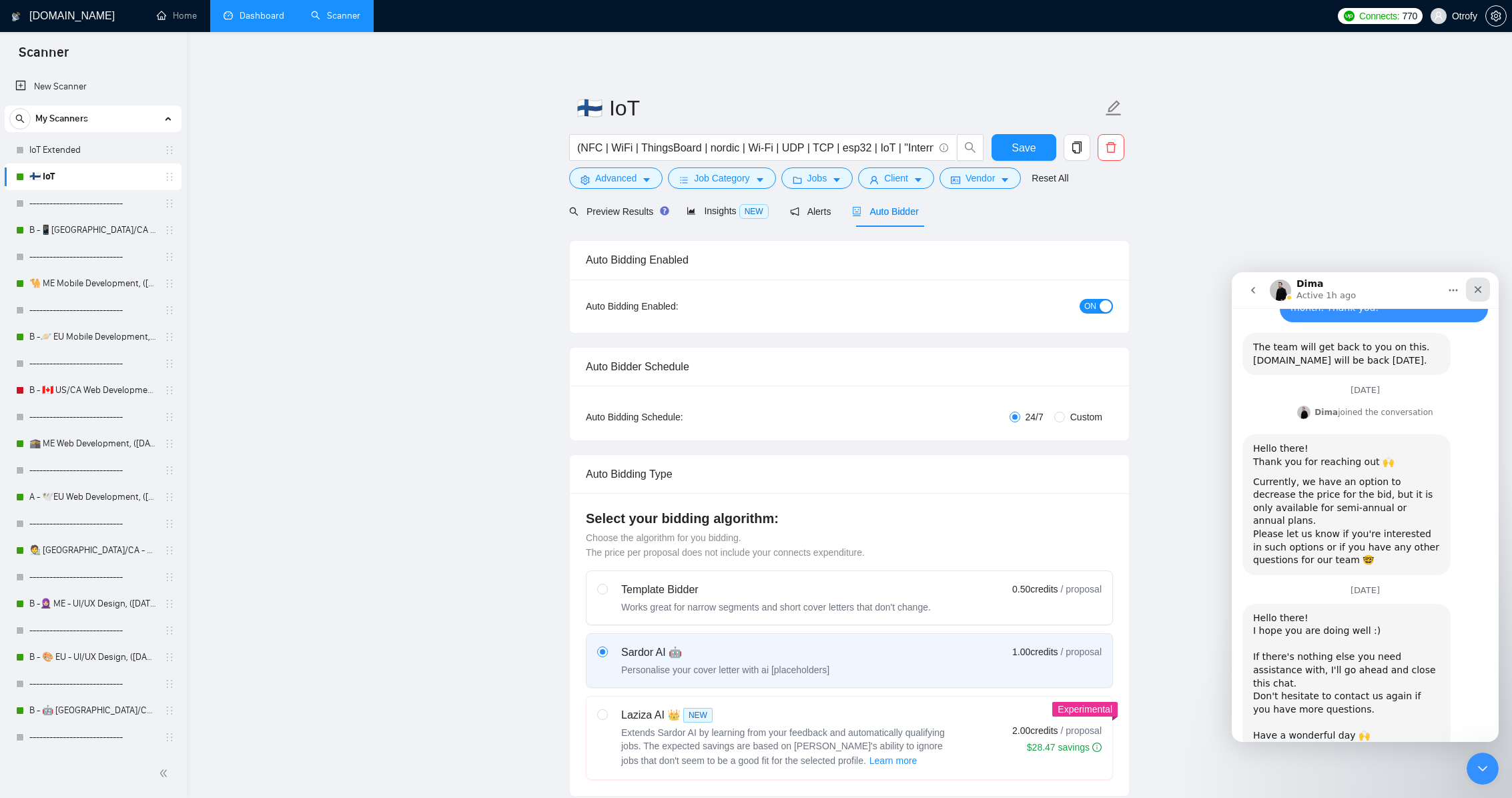
click at [1131, 291] on div "Close" at bounding box center [1478, 289] width 24 height 24
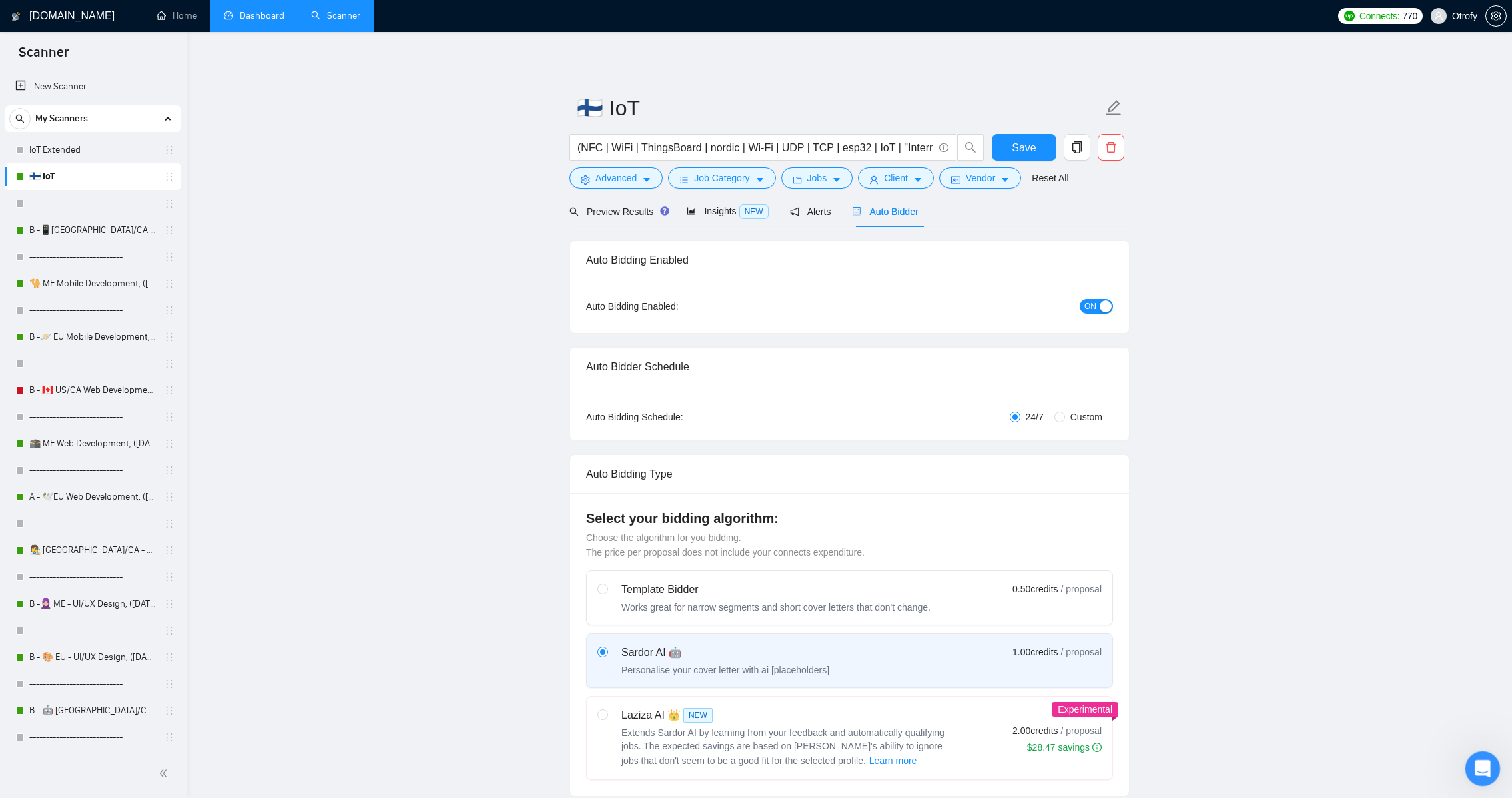
click at [1131, 765] on div "Open Intercom Messenger" at bounding box center [1481, 767] width 44 height 44
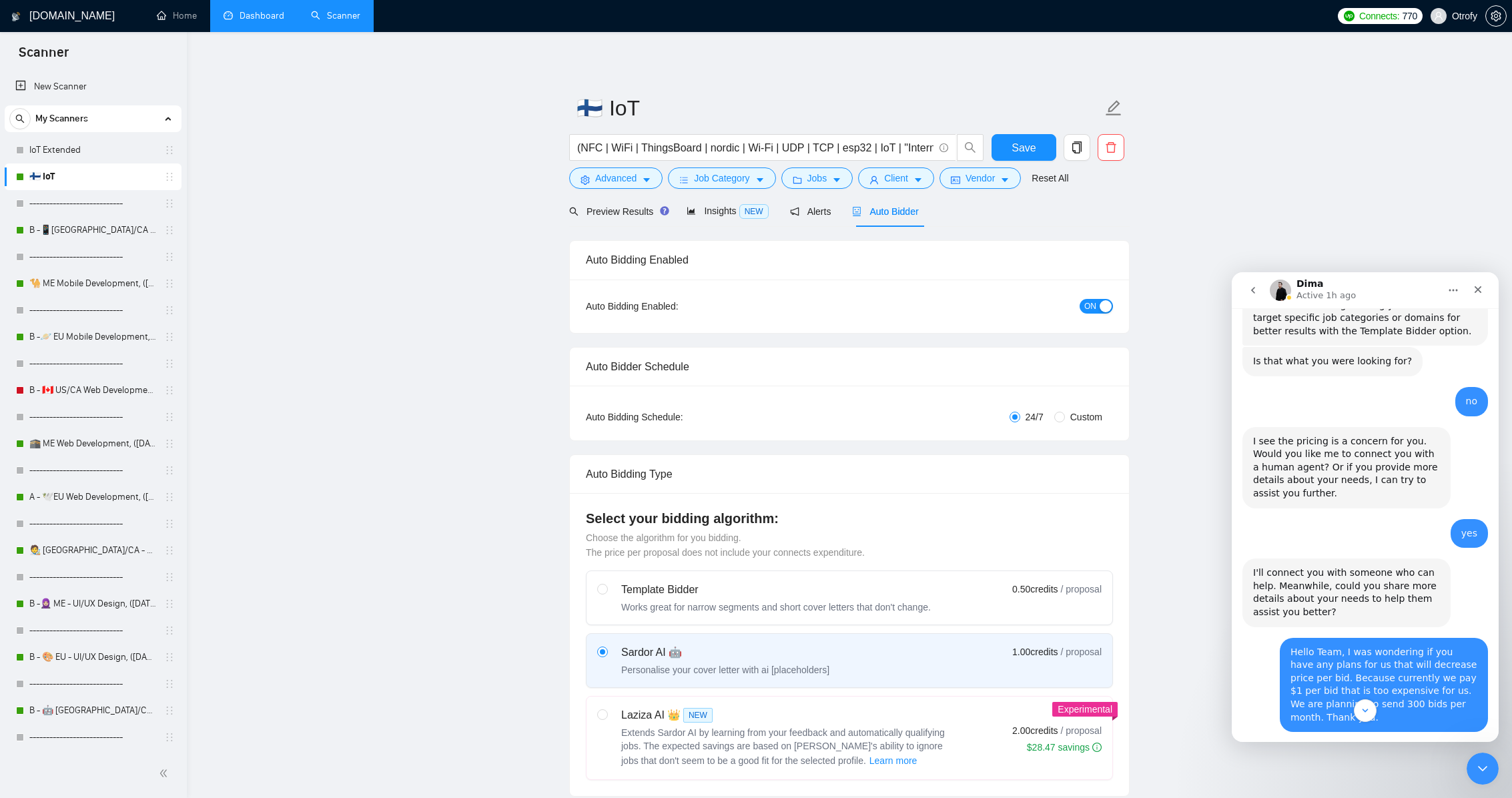
scroll to position [894, 0]
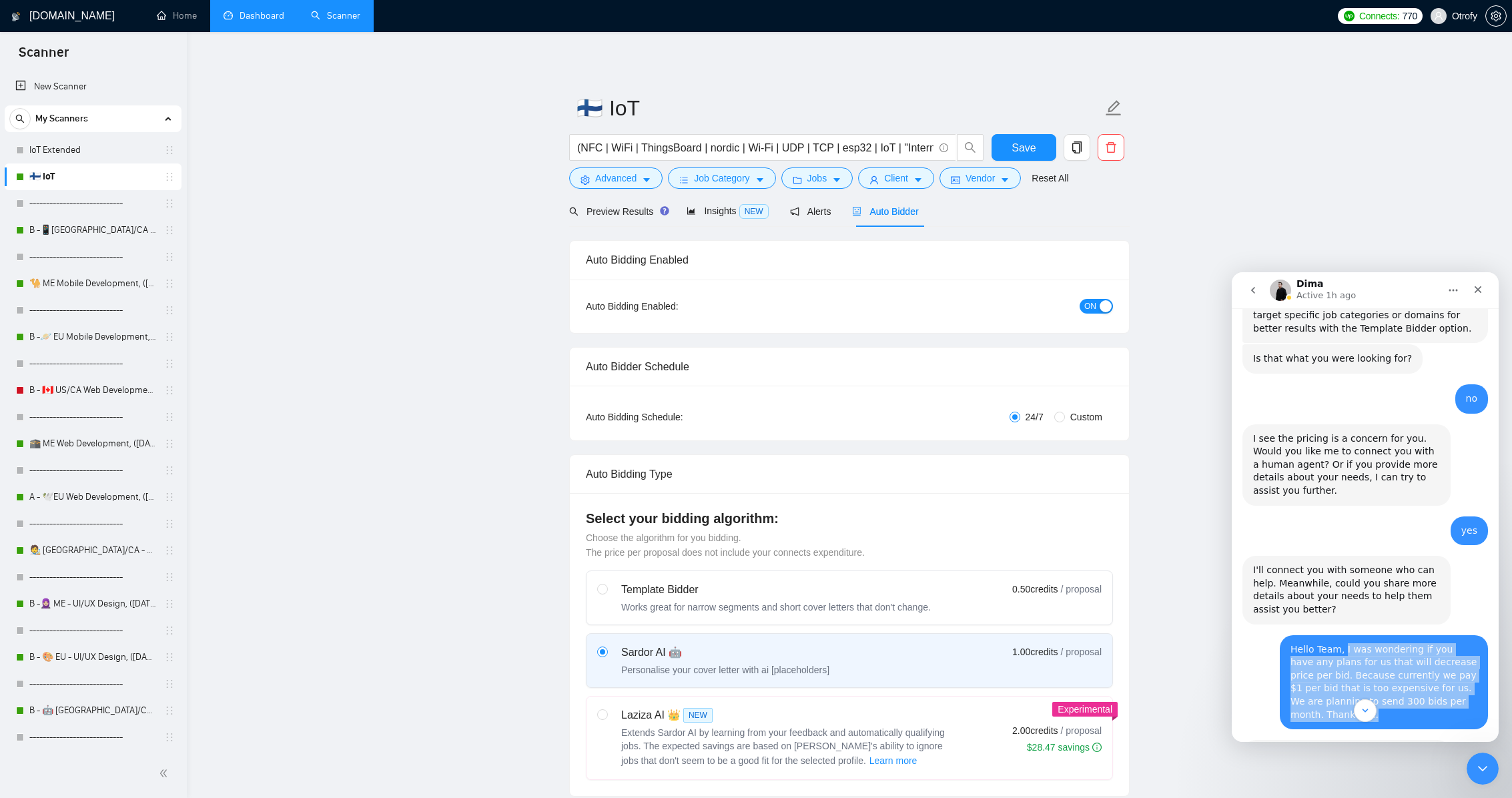
drag, startPoint x: 1345, startPoint y: 560, endPoint x: 1358, endPoint y: 625, distance: 66.3
click at [1131, 643] on div "Hello Team, I was wondering if you have any plans for us that will decrease pri…" at bounding box center [1384, 683] width 187 height 79
copy div "I was wondering if you have any plans for us that will decrease price per bid. …"
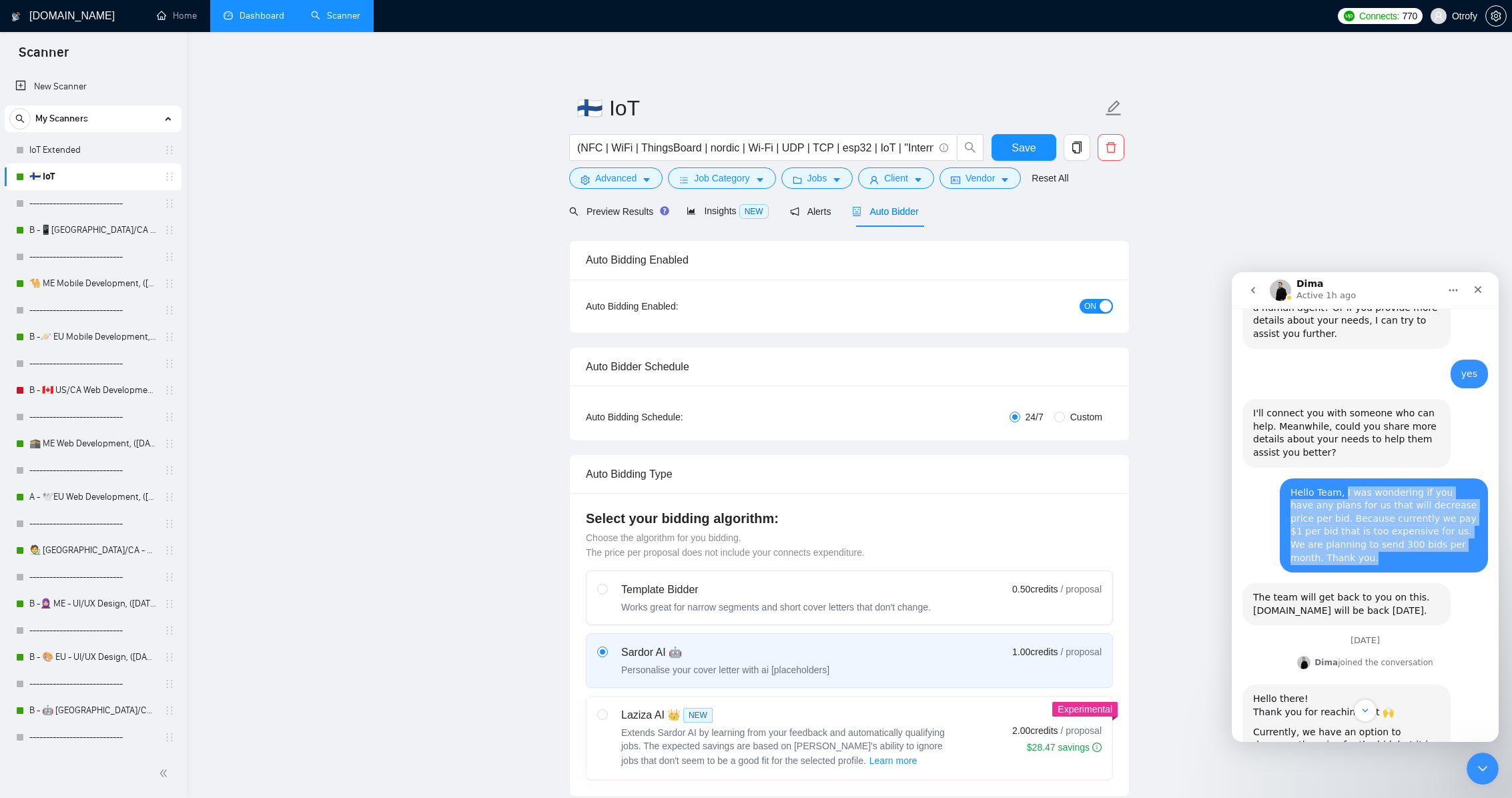
scroll to position [1117, 0]
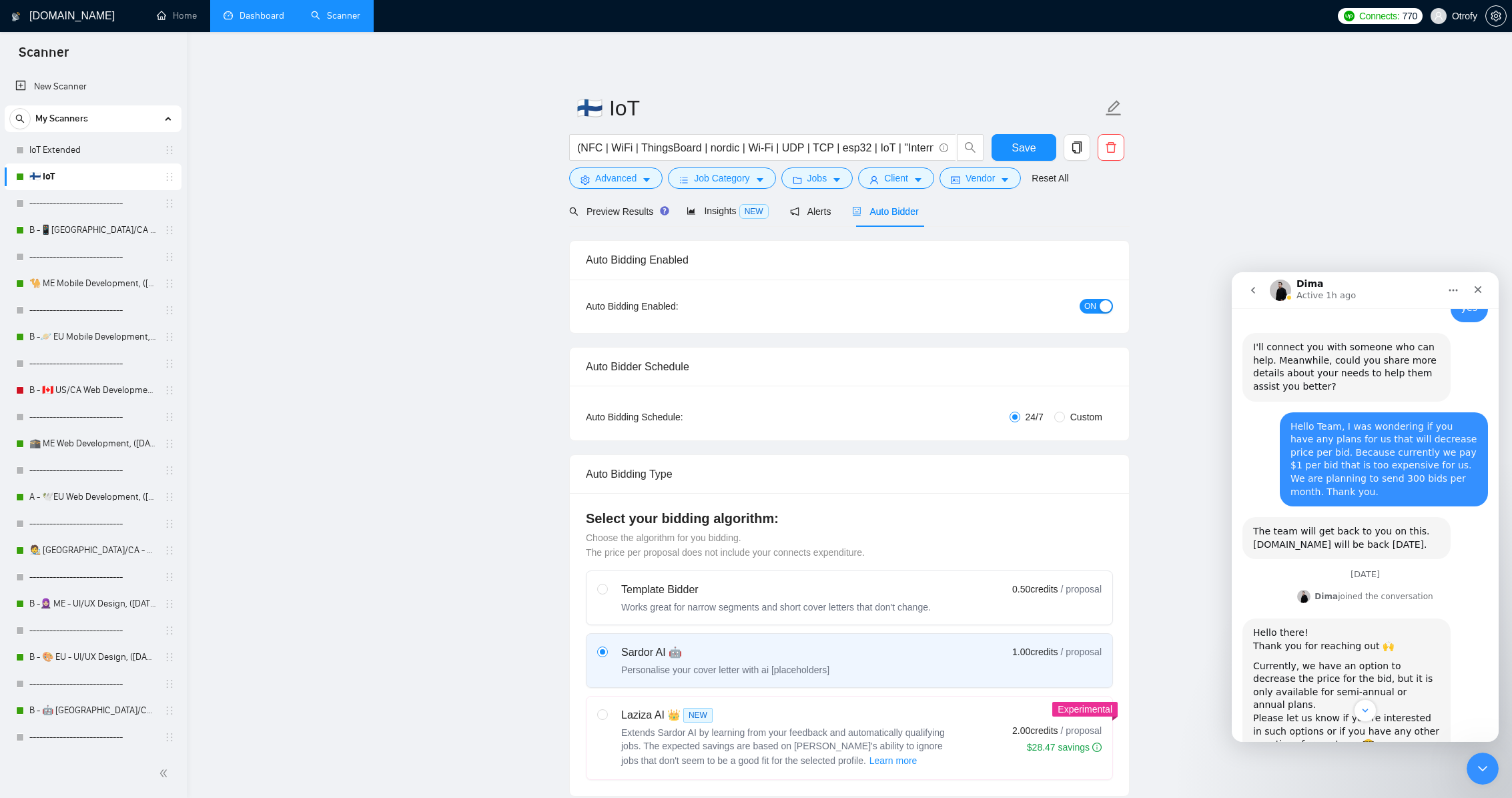
click at [1131, 712] on div "Please let us know if you're interested in such options or if you have any othe…" at bounding box center [1346, 732] width 187 height 39
drag, startPoint x: 1251, startPoint y: 438, endPoint x: 1261, endPoint y: 466, distance: 29.7
click at [1131, 517] on div "The team will get back to you on this. [DOMAIN_NAME] will be back [DATE]. AI As…" at bounding box center [1346, 538] width 208 height 42
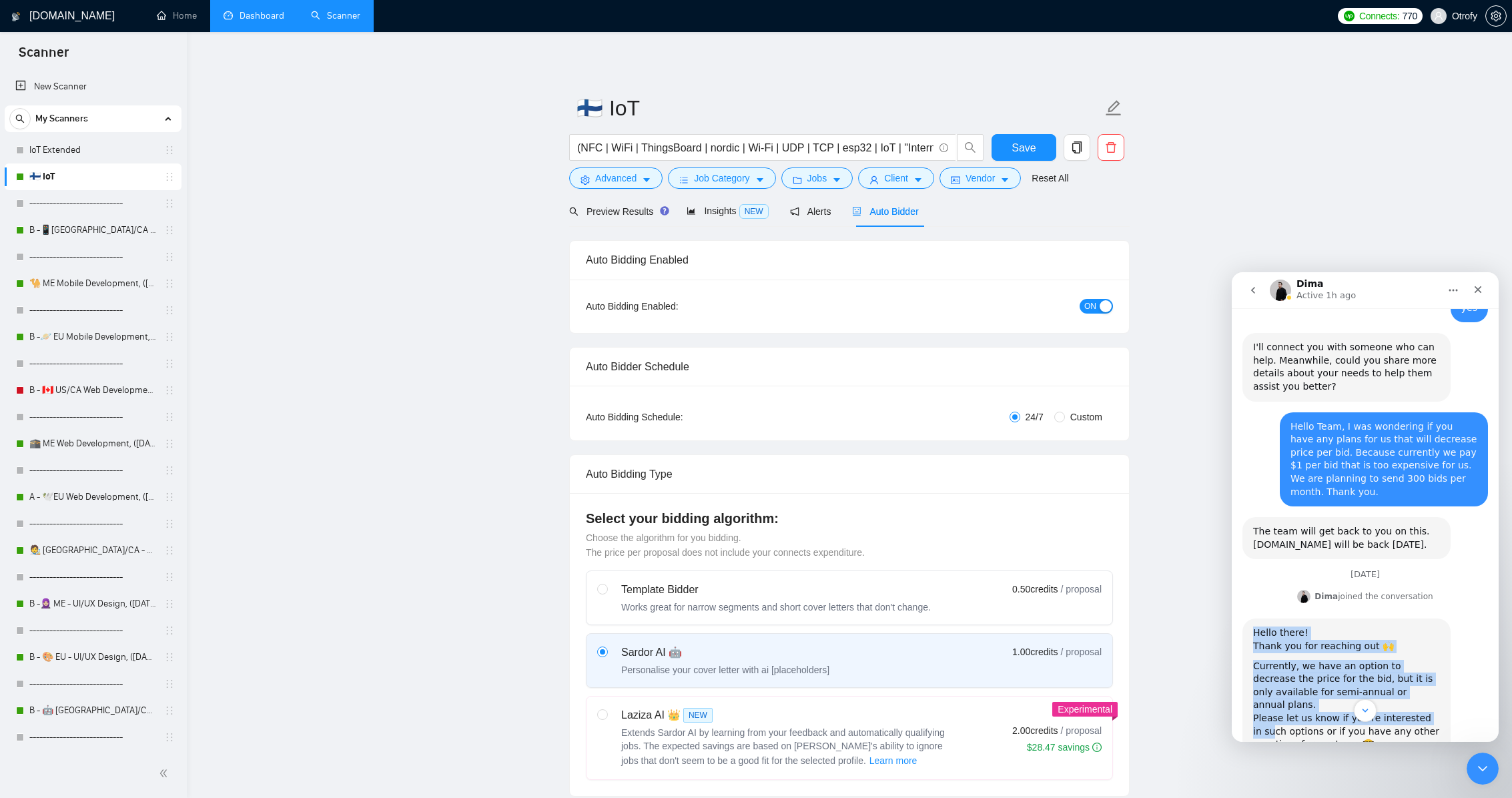
drag, startPoint x: 1255, startPoint y: 550, endPoint x: 1264, endPoint y: 625, distance: 75.5
click at [1131, 627] on div "Hello there! Thank you for reaching out 🙌 Currently, we have an option to decre…" at bounding box center [1346, 688] width 187 height 124
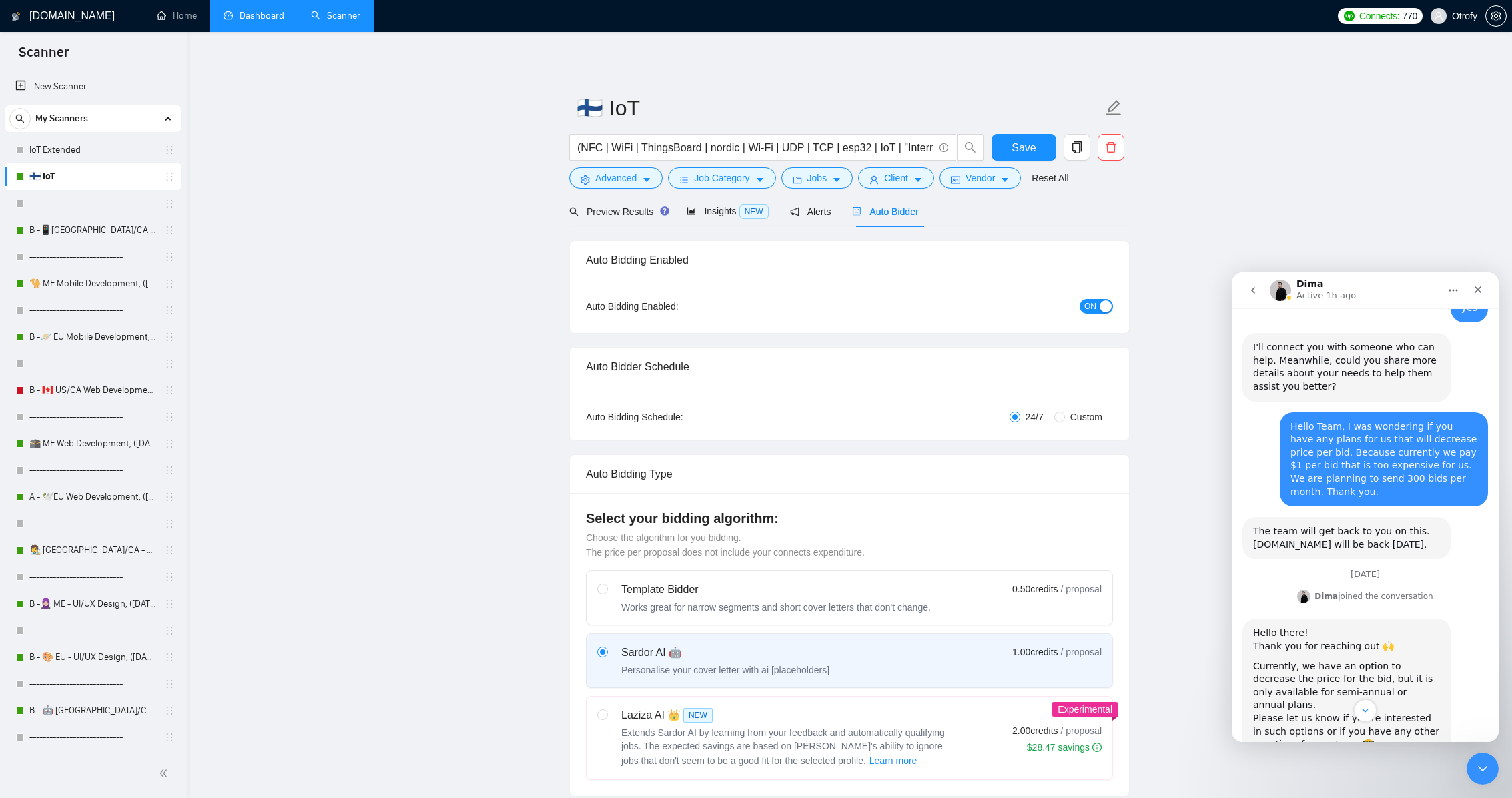
click at [1131, 712] on div "Please let us know if you're interested in such options or if you have any othe…" at bounding box center [1346, 732] width 187 height 39
